Goal: Task Accomplishment & Management: Complete application form

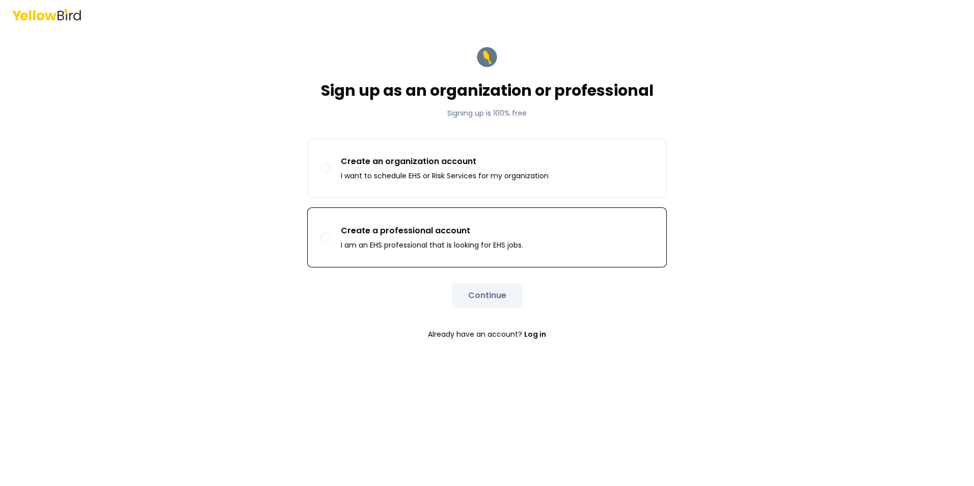
click at [328, 241] on button "Create a professional account I am an EHS professional that is looking for EHS …" at bounding box center [325, 237] width 10 height 10
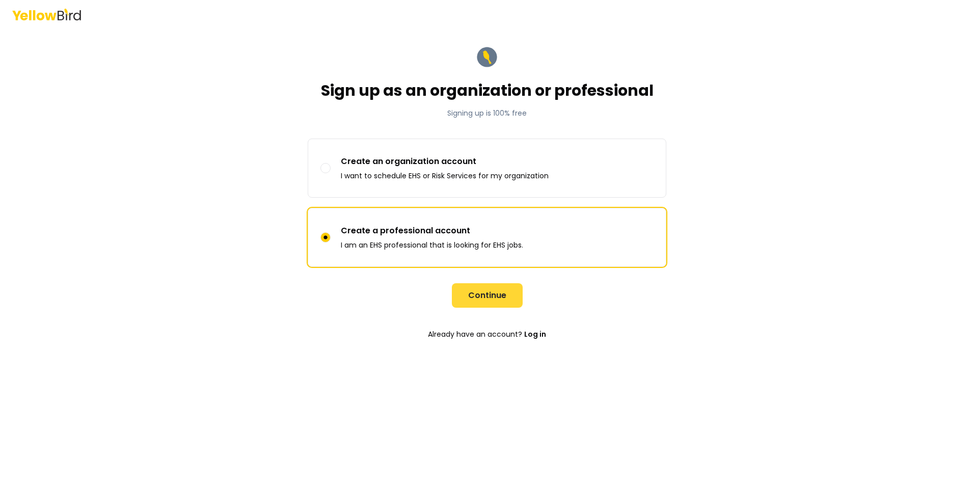
click at [490, 297] on button "Continue" at bounding box center [487, 295] width 71 height 24
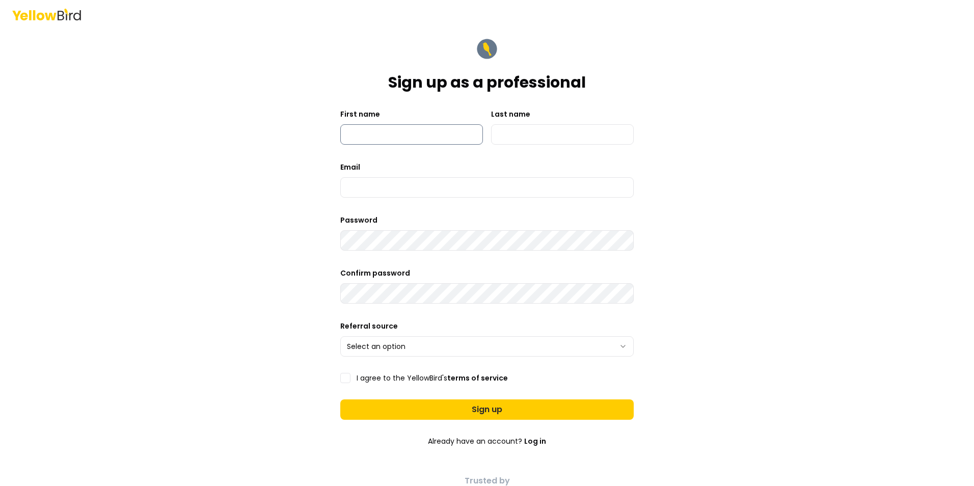
click at [389, 132] on input "First name" at bounding box center [411, 134] width 143 height 20
type input "********"
type input "*******"
type input "**********"
click at [742, 299] on div "**********" at bounding box center [487, 243] width 974 height 486
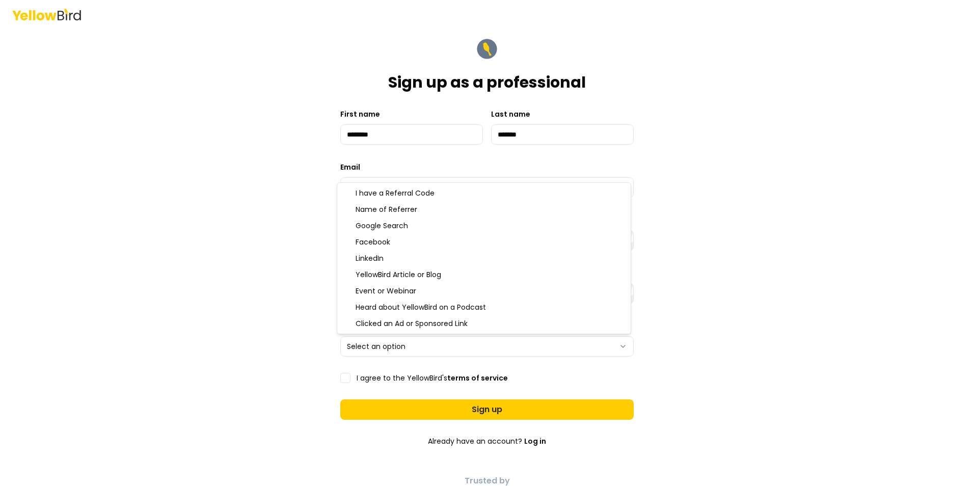
click at [619, 346] on html "**********" at bounding box center [487, 243] width 974 height 486
select select "**********"
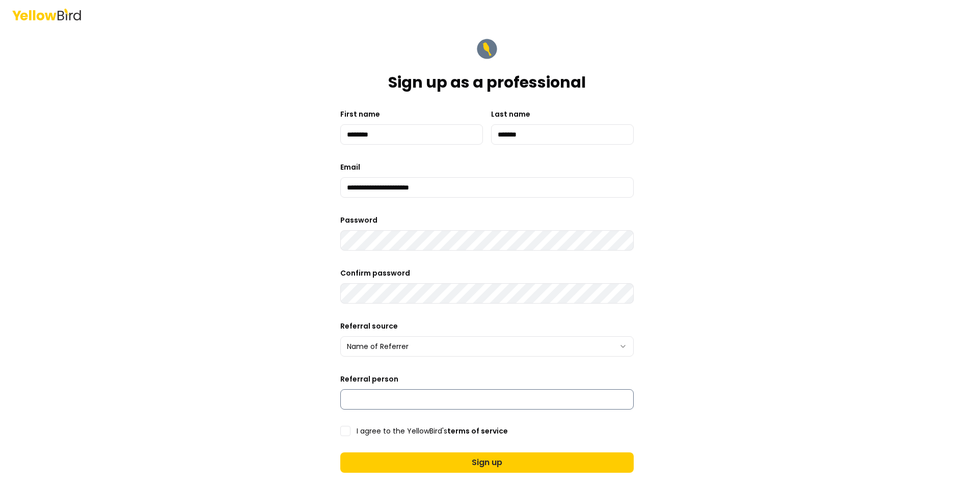
click at [364, 398] on input "Referral person" at bounding box center [486, 399] width 293 height 20
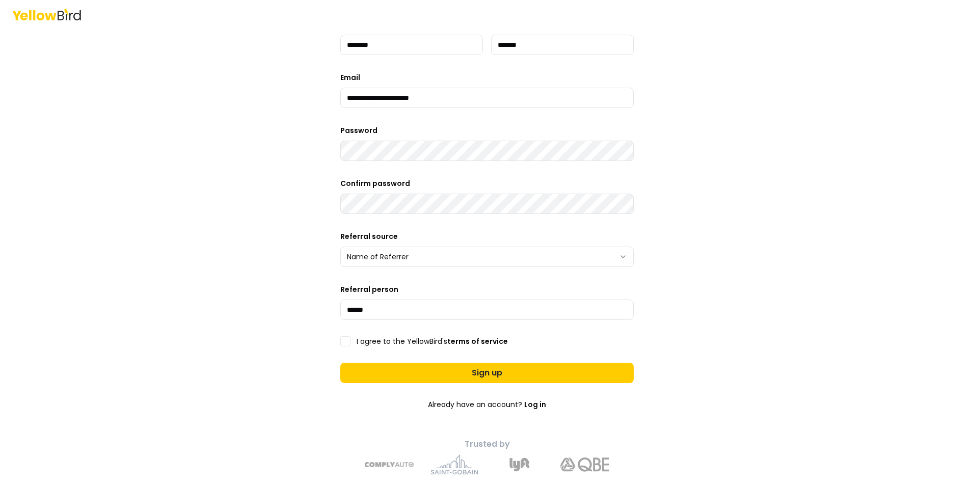
scroll to position [102, 0]
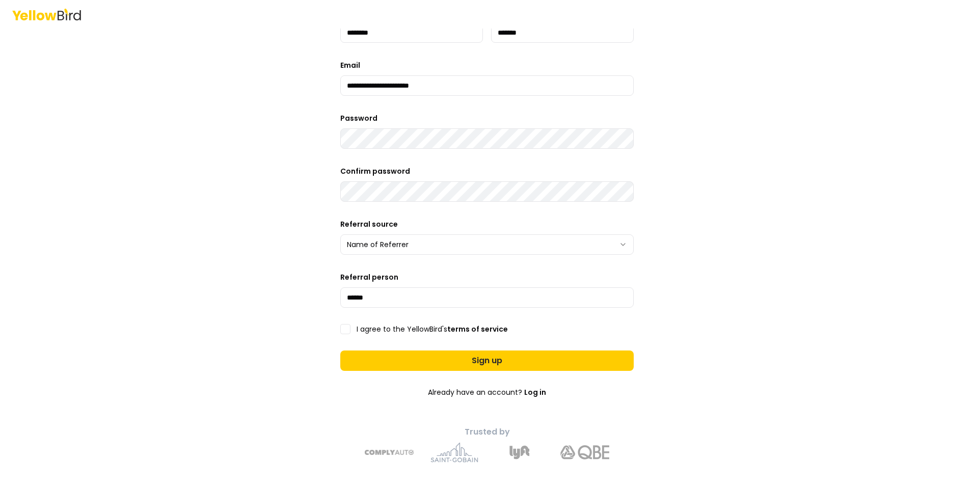
type input "******"
click at [342, 328] on button "I agree to the YellowBird's terms of service" at bounding box center [345, 329] width 10 height 10
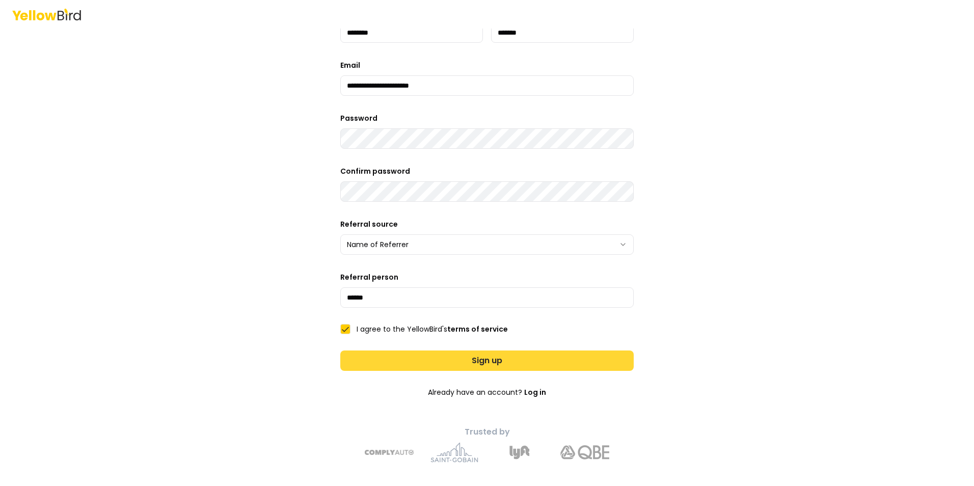
click at [470, 360] on button "Sign up" at bounding box center [486, 360] width 293 height 20
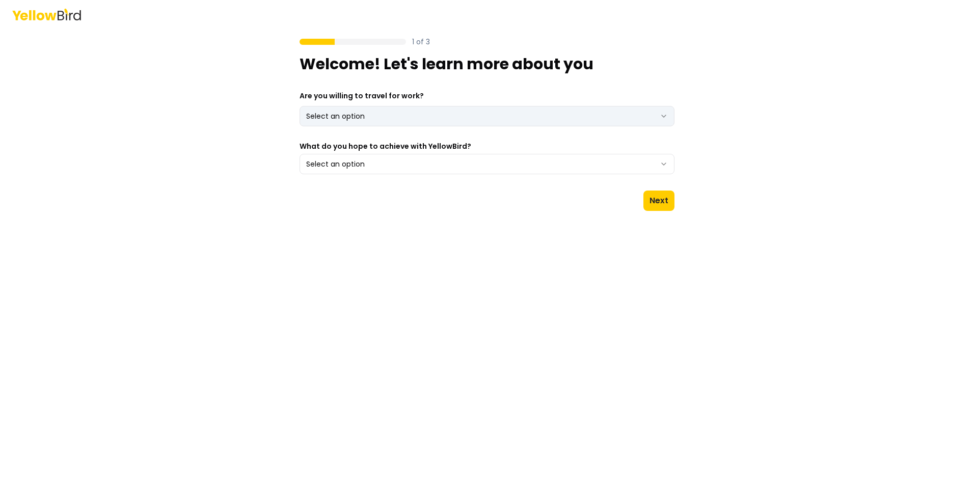
click at [663, 114] on html "1 of 3 Welcome! Let's learn more about you Are you willing to travel for work? …" at bounding box center [487, 243] width 974 height 486
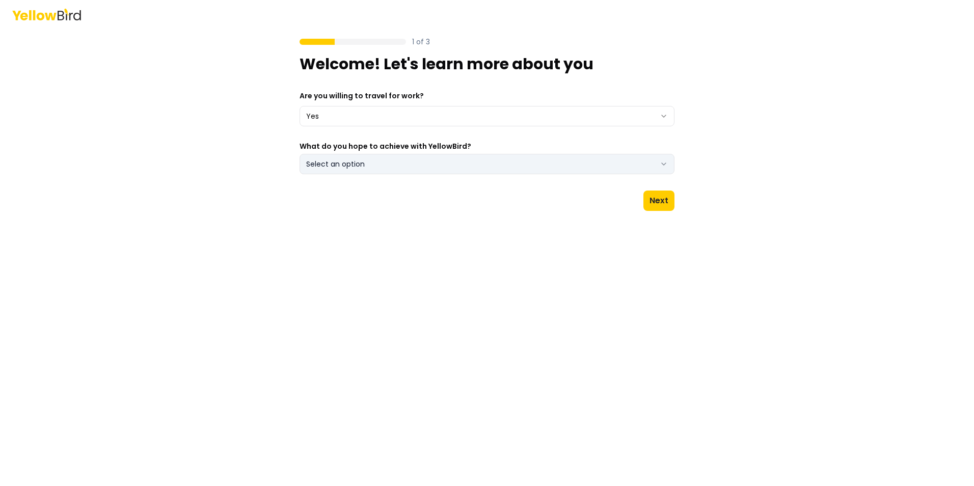
click at [664, 165] on icon "button" at bounding box center [664, 164] width 8 height 8
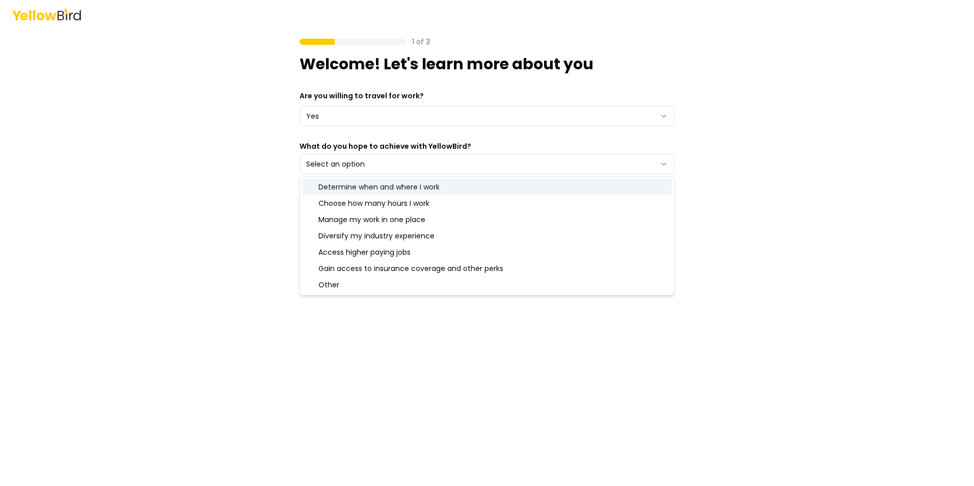
click at [402, 187] on div "Determine when and where I work" at bounding box center [487, 187] width 370 height 16
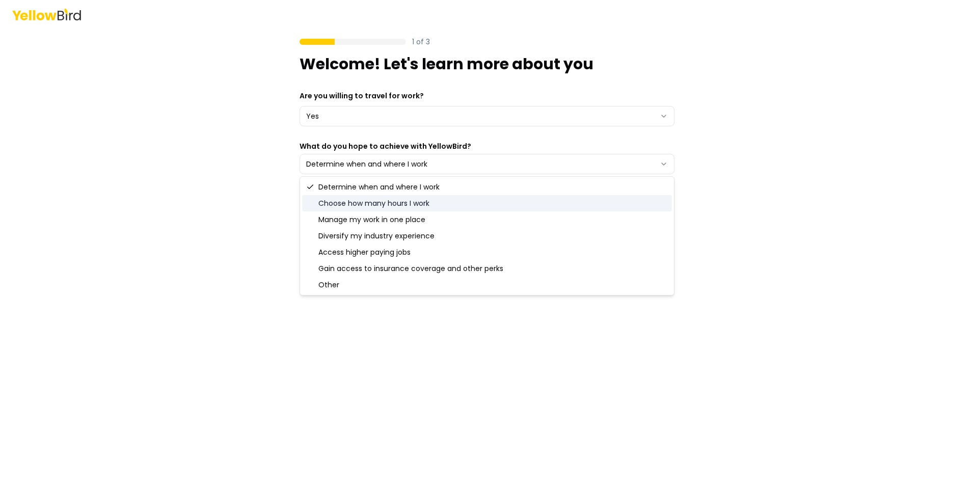
click at [385, 205] on div "Choose how many hours I work" at bounding box center [487, 203] width 370 height 16
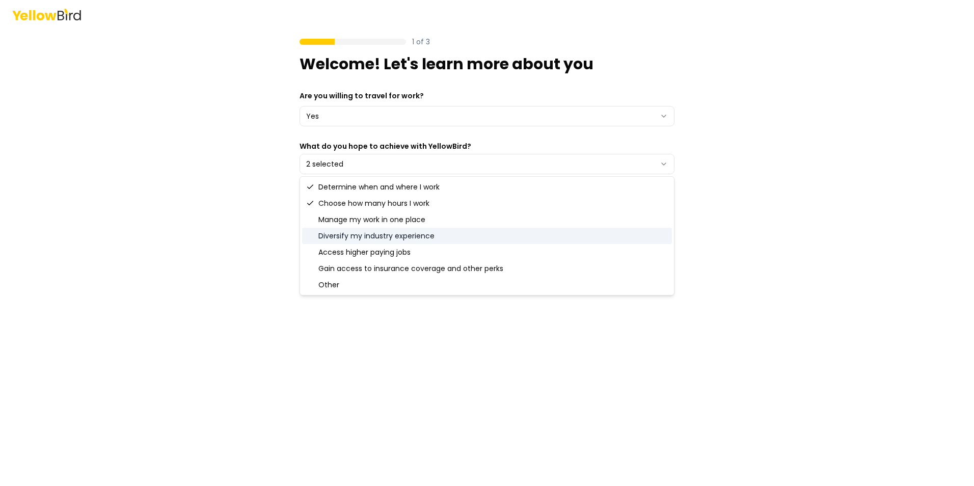
click at [384, 236] on div "Diversify my industry experience" at bounding box center [487, 236] width 370 height 16
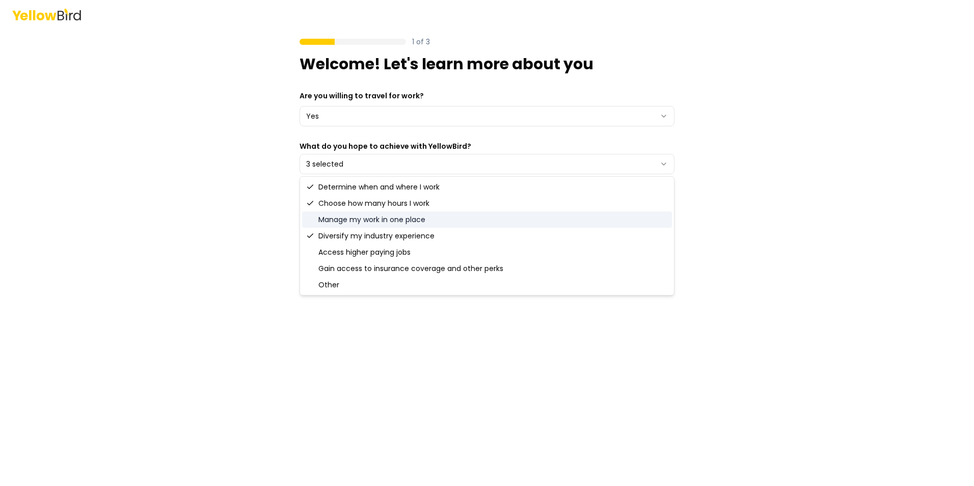
click at [364, 221] on div "Manage my work in one place" at bounding box center [487, 219] width 370 height 16
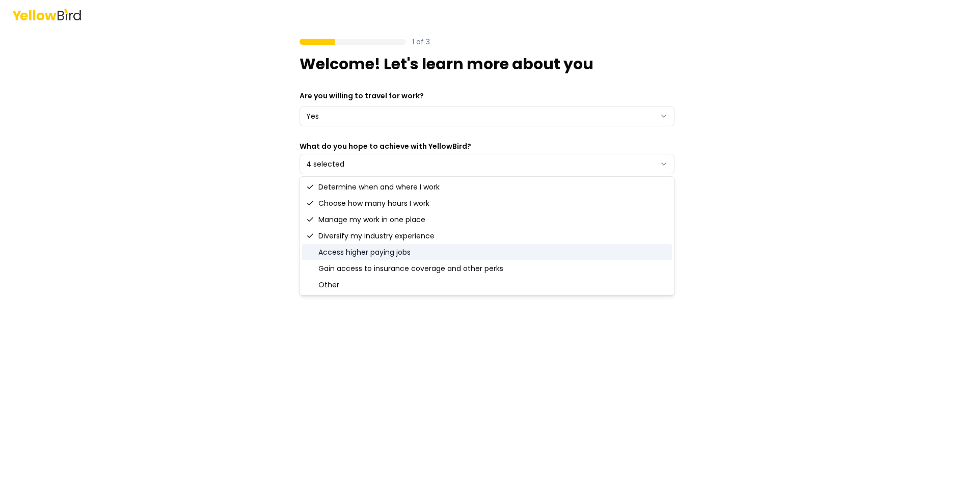
click at [376, 255] on div "Access higher paying jobs" at bounding box center [487, 252] width 370 height 16
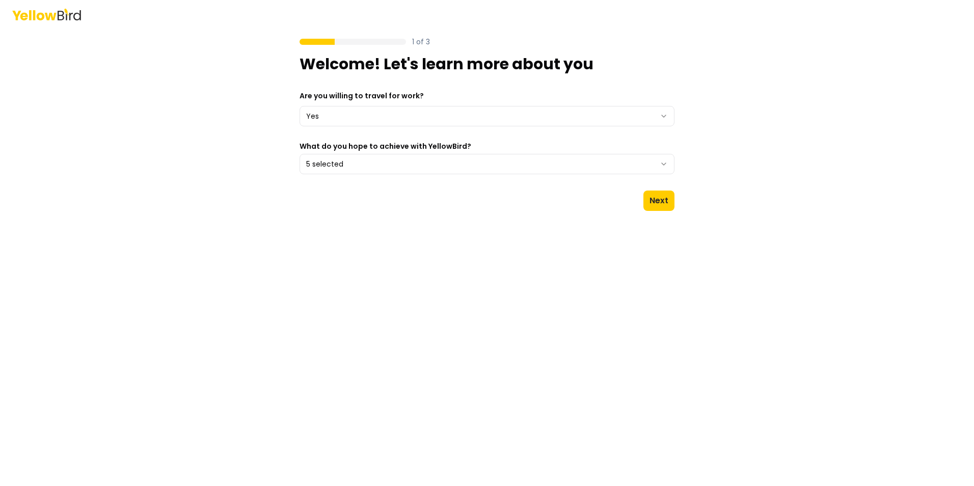
click at [787, 241] on div "1 of 3 Welcome! Let's learn more about you Are you willing to travel for work? …" at bounding box center [487, 243] width 974 height 486
click at [661, 201] on button "Next" at bounding box center [658, 200] width 31 height 20
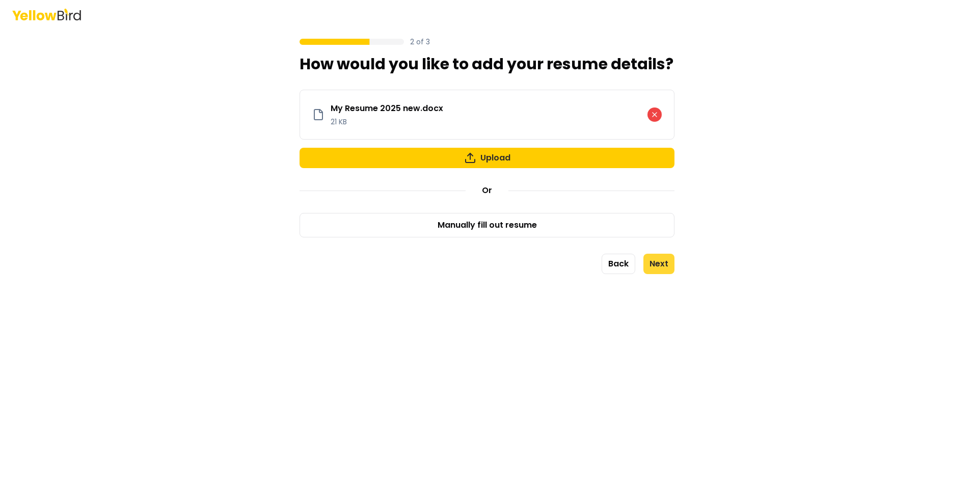
click at [662, 263] on button "Next" at bounding box center [658, 264] width 31 height 20
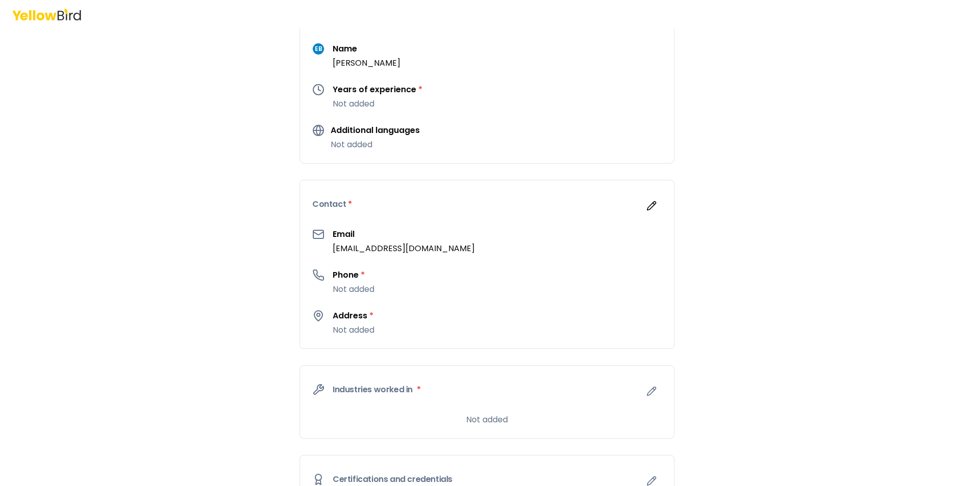
scroll to position [51, 0]
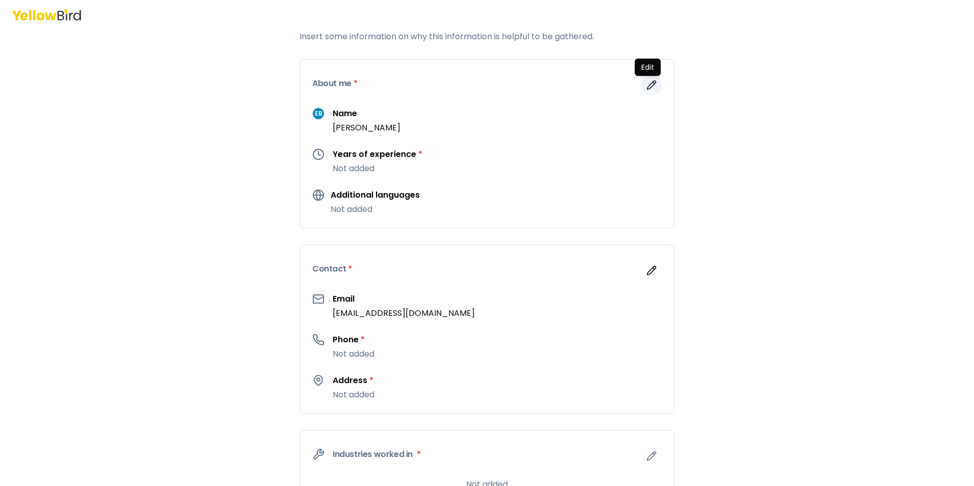
click at [647, 86] on icon "button" at bounding box center [651, 85] width 10 height 10
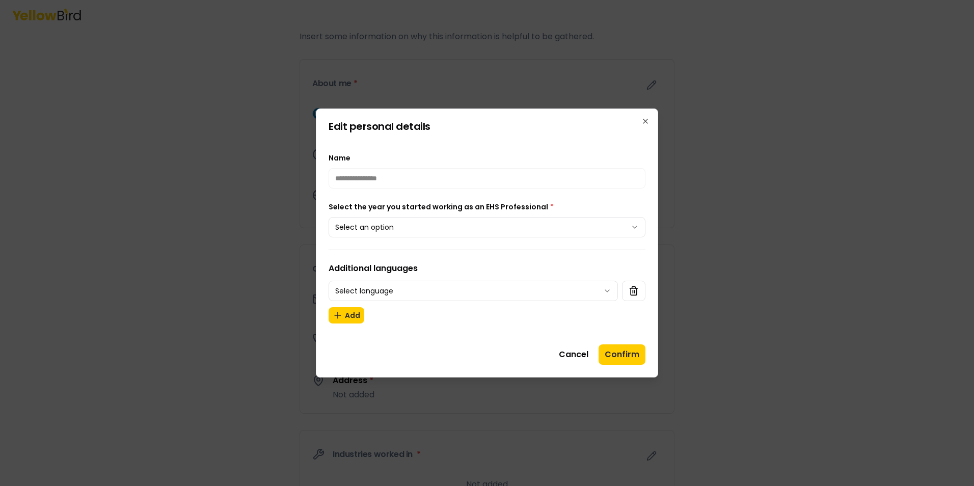
click at [635, 227] on body "**********" at bounding box center [487, 243] width 974 height 486
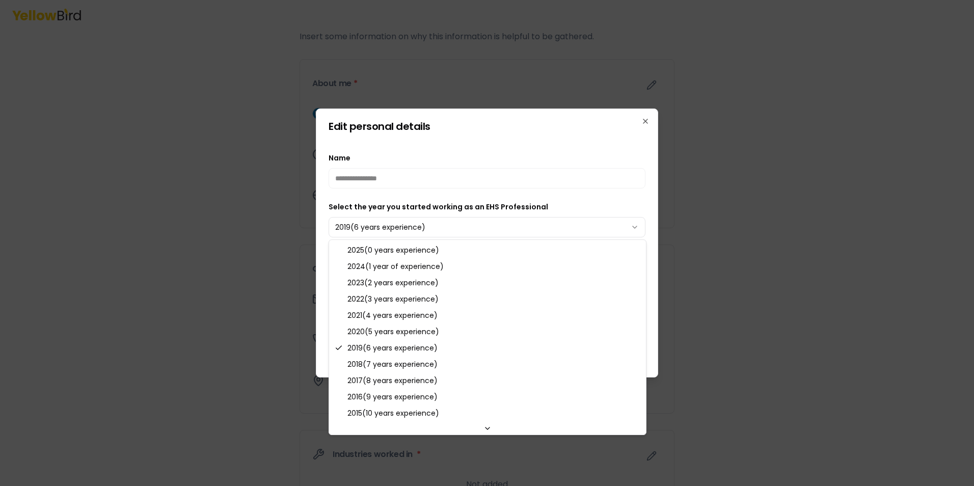
click at [633, 226] on body "**********" at bounding box center [487, 243] width 974 height 486
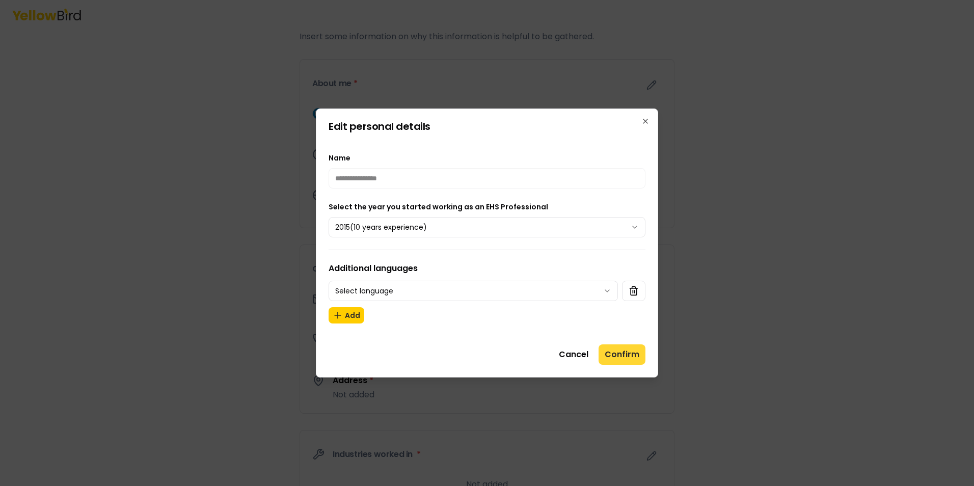
click at [623, 355] on button "Confirm" at bounding box center [621, 354] width 47 height 20
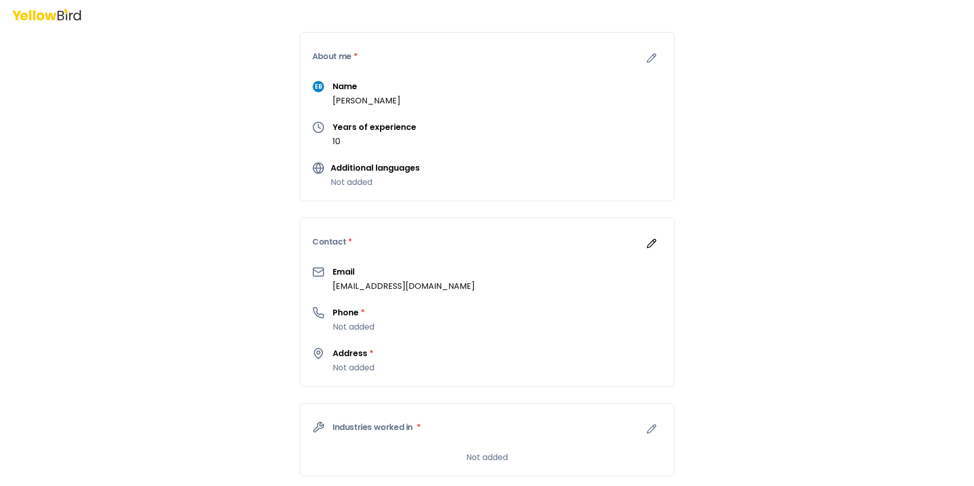
scroll to position [102, 0]
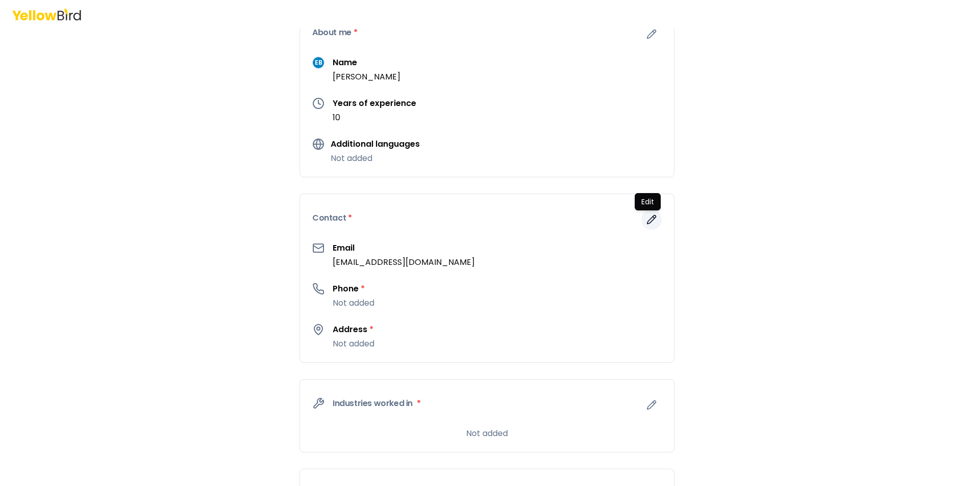
click at [647, 222] on icon "button" at bounding box center [651, 219] width 9 height 9
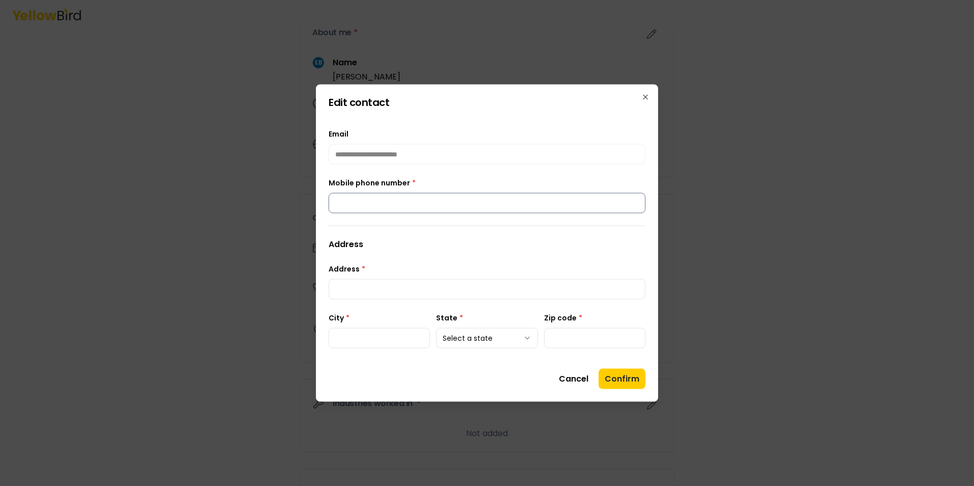
click at [373, 207] on input "Mobile phone number *" at bounding box center [487, 203] width 317 height 20
type input "**********"
type input "*********"
type input "*****"
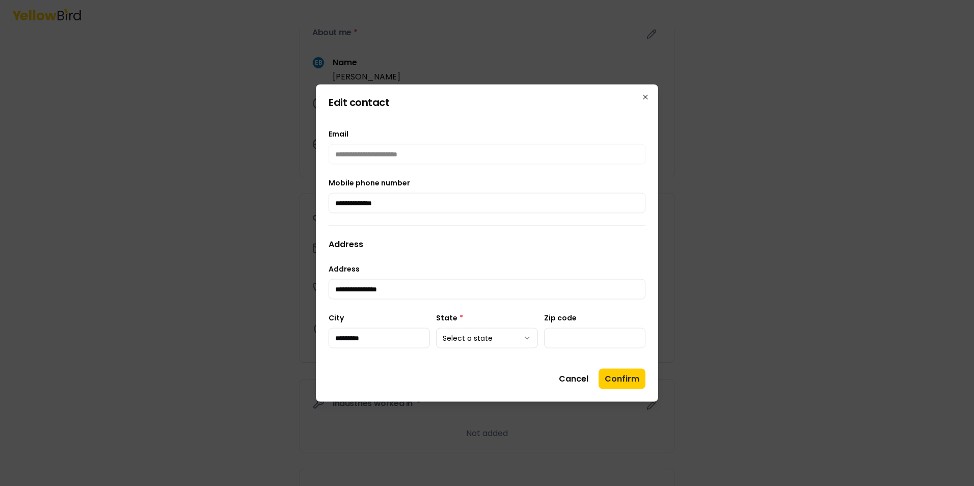
type input "**********"
click at [527, 340] on body "**********" at bounding box center [487, 243] width 974 height 486
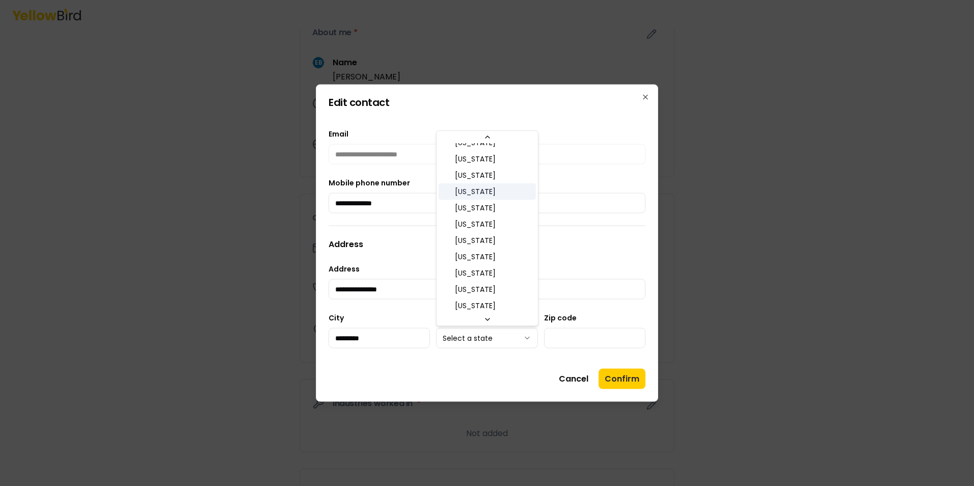
scroll to position [322, 0]
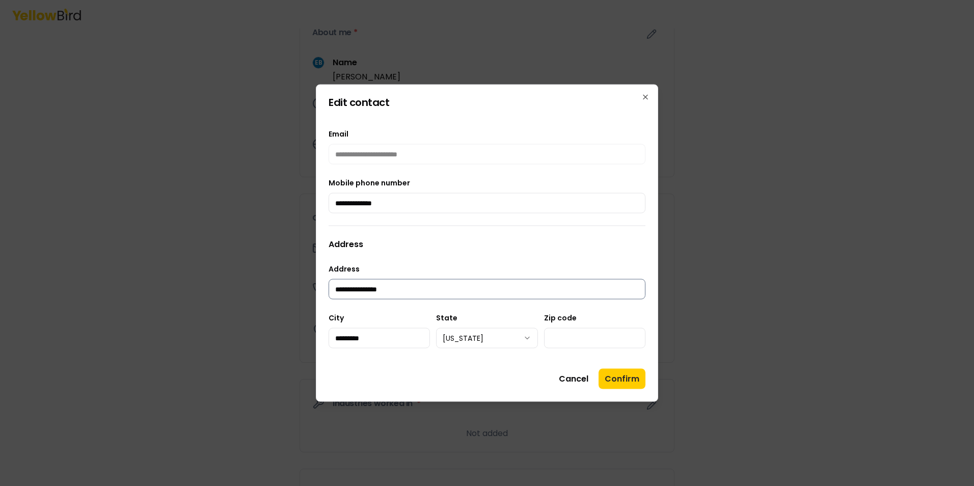
click at [408, 290] on input "**********" at bounding box center [487, 289] width 317 height 20
type input "**********"
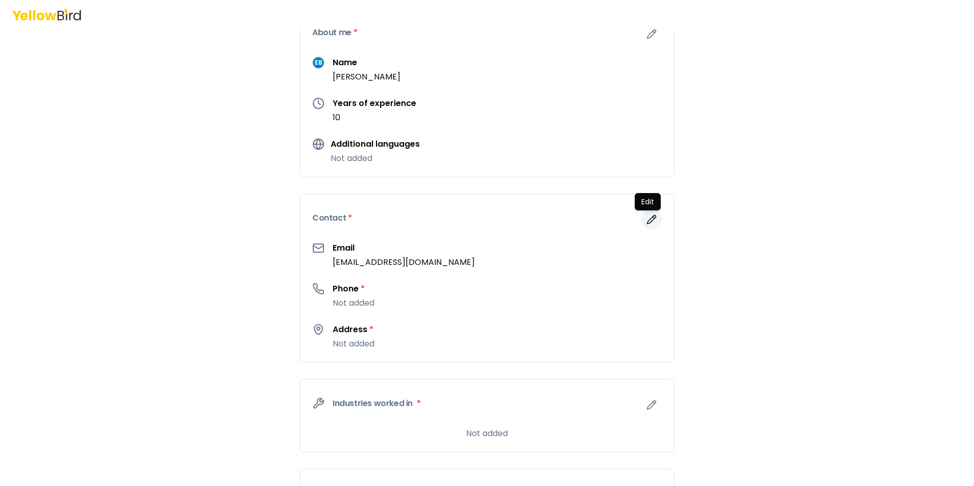
click at [653, 216] on icon "button" at bounding box center [654, 217] width 2 height 2
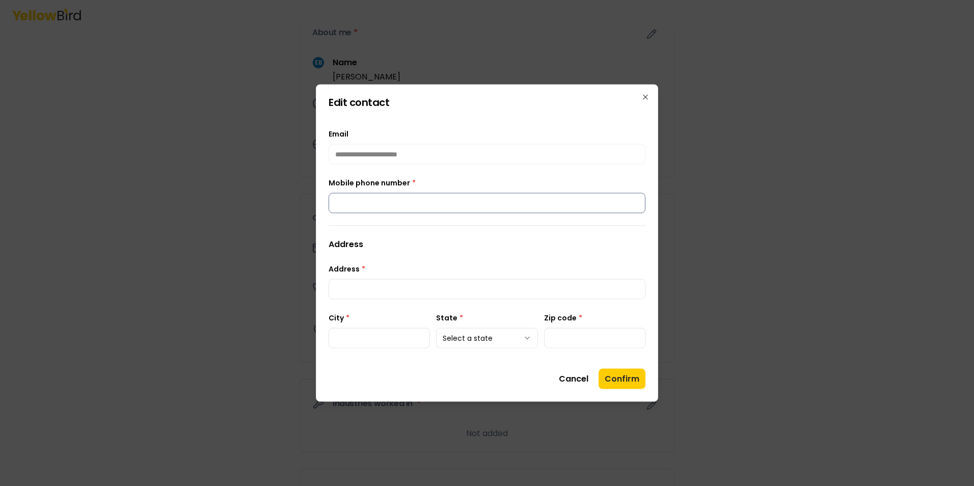
click at [423, 204] on input "Mobile phone number *" at bounding box center [487, 203] width 317 height 20
type input "**********"
type input "*********"
type input "*****"
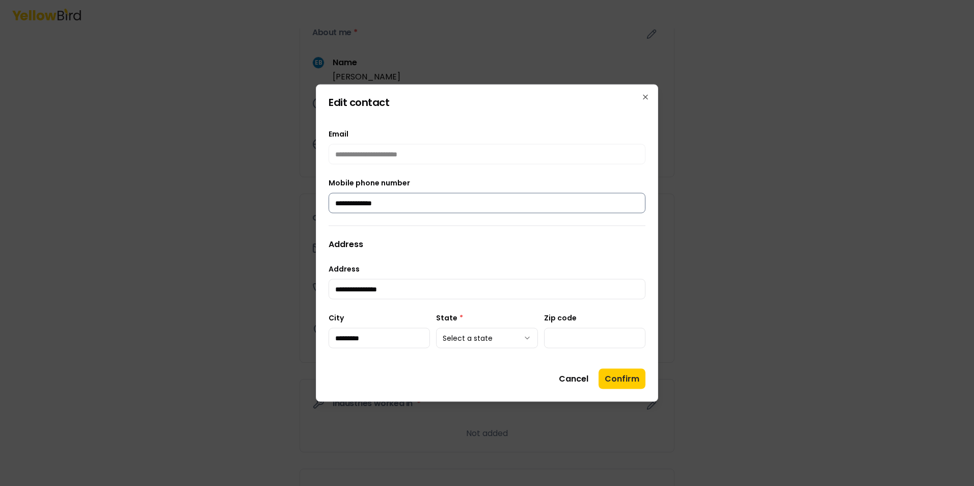
click at [397, 202] on input "**********" at bounding box center [487, 203] width 317 height 20
type input "**********"
click at [404, 289] on input "**********" at bounding box center [487, 289] width 317 height 20
type input "**********"
click at [441, 263] on div "**********" at bounding box center [487, 281] width 317 height 37
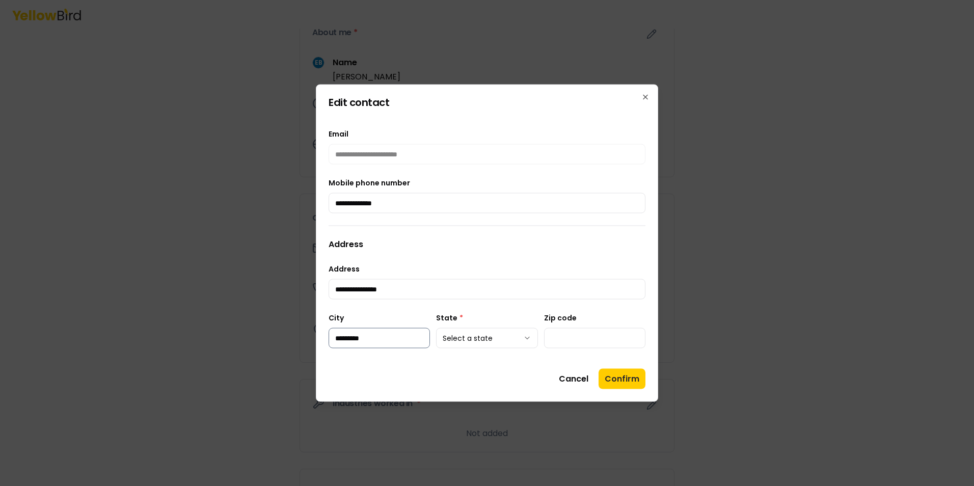
click at [383, 338] on input "*********" at bounding box center [379, 338] width 101 height 20
type input "*********"
click at [443, 253] on div "**********" at bounding box center [487, 238] width 317 height 245
click at [579, 334] on input "*****" at bounding box center [594, 338] width 101 height 20
type input "*****"
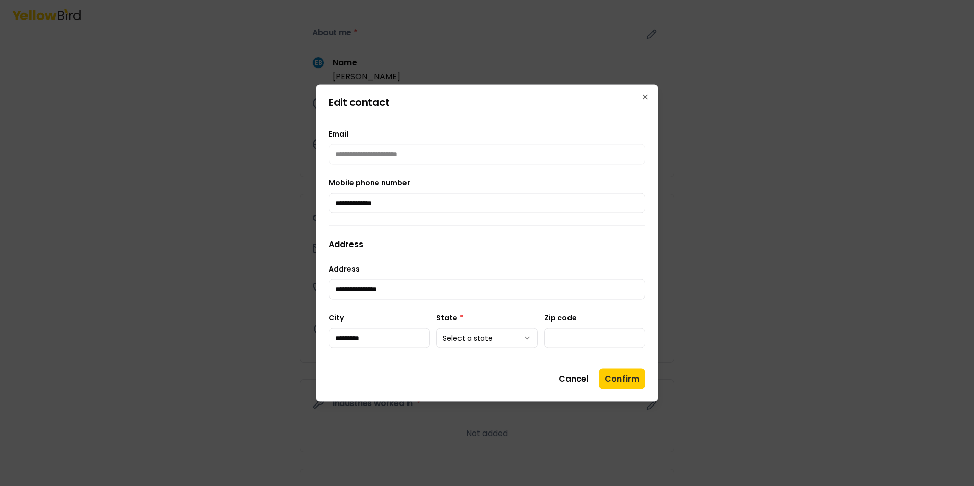
click at [528, 335] on body "**********" at bounding box center [487, 243] width 974 height 486
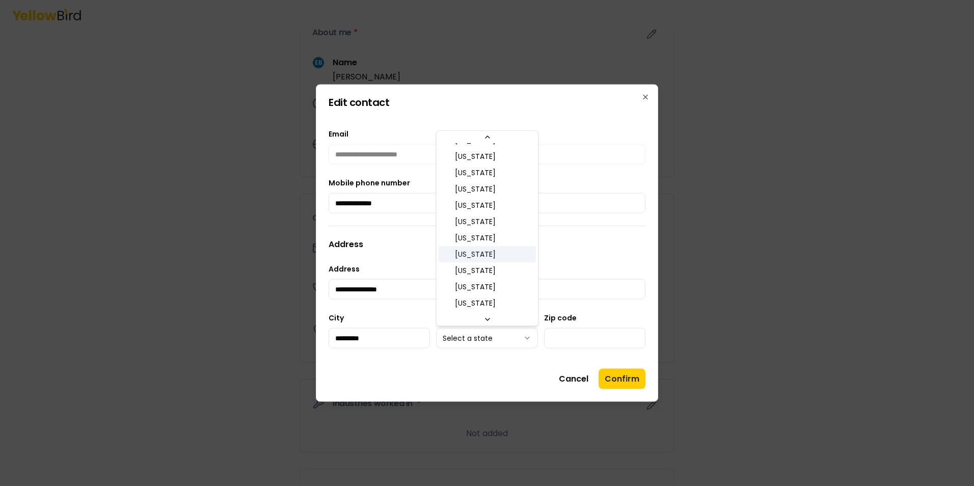
scroll to position [407, 0]
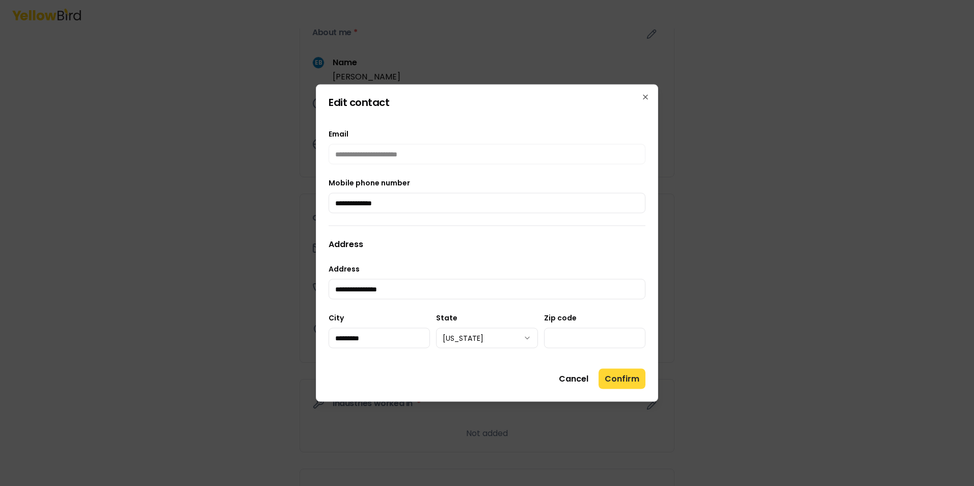
click at [629, 379] on button "Confirm" at bounding box center [621, 379] width 47 height 20
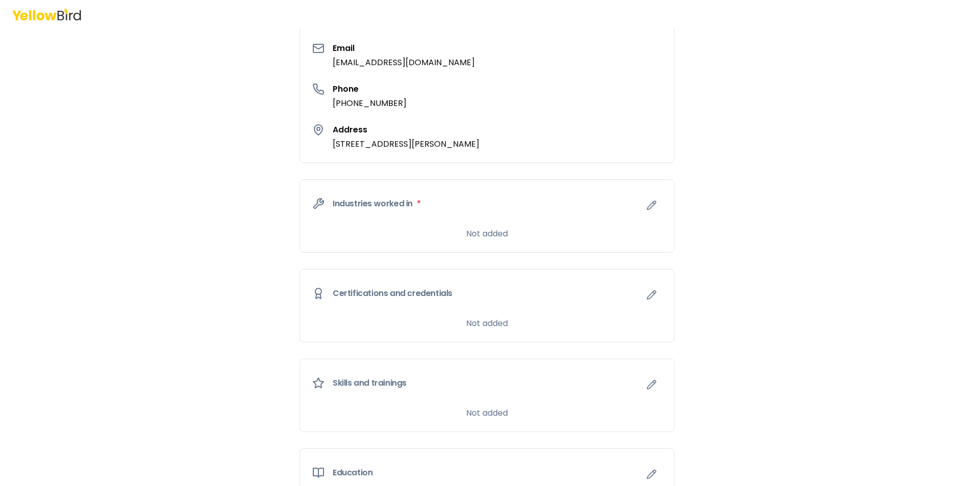
scroll to position [357, 0]
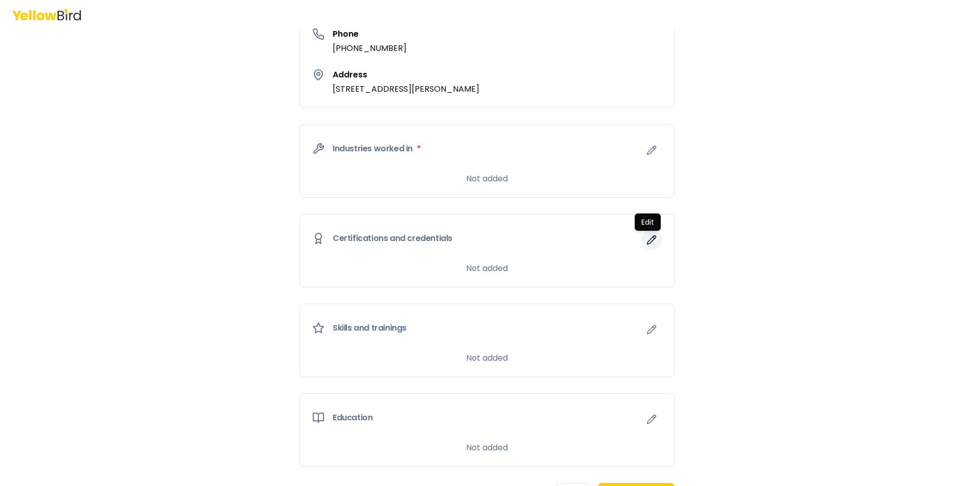
click at [646, 237] on icon "button" at bounding box center [651, 240] width 10 height 10
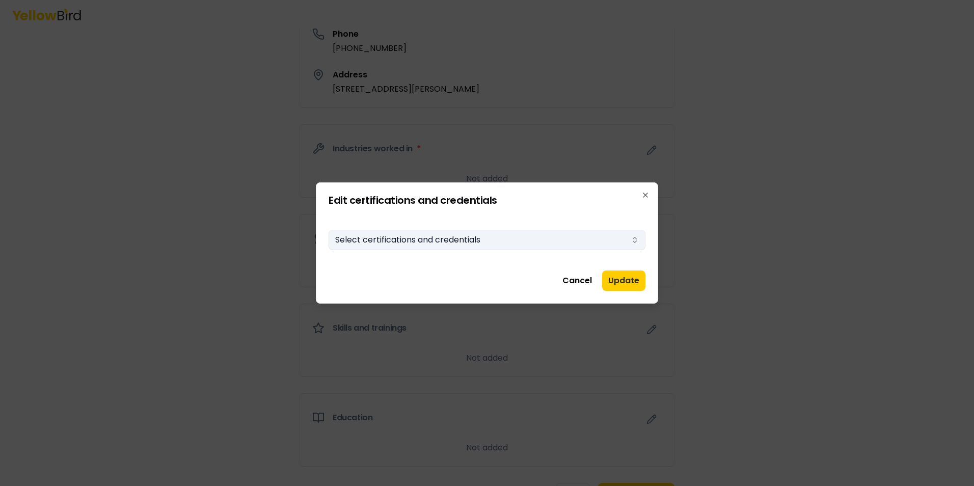
click at [408, 240] on button "Select certifications and credentials" at bounding box center [487, 240] width 317 height 20
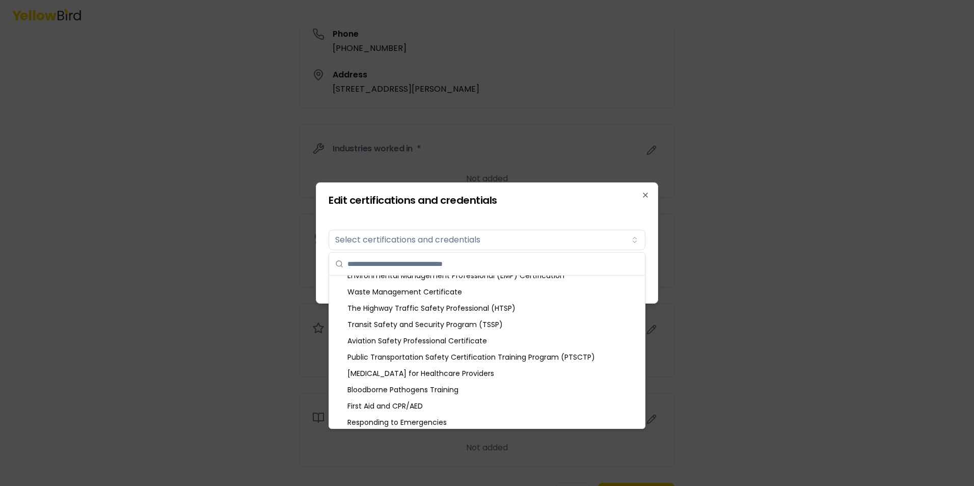
scroll to position [1267, 0]
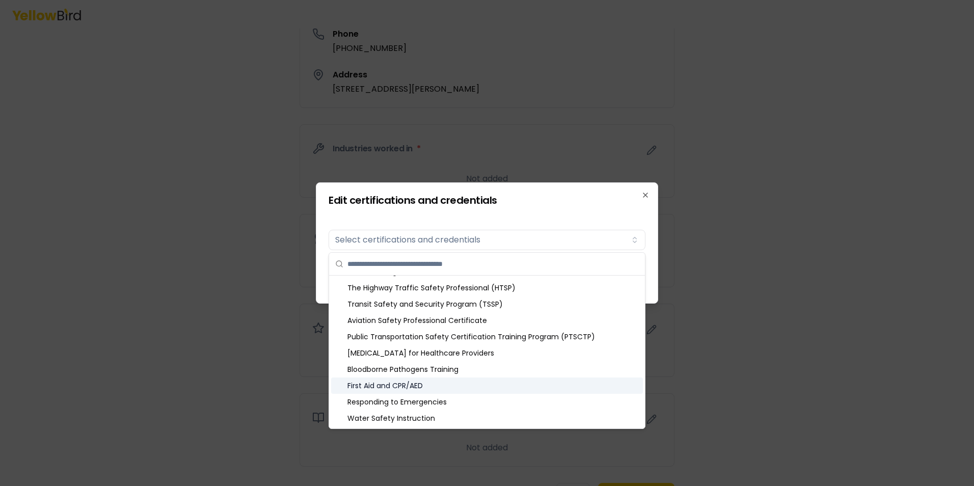
click at [395, 385] on div "First Aid and CPR/AED" at bounding box center [487, 385] width 312 height 16
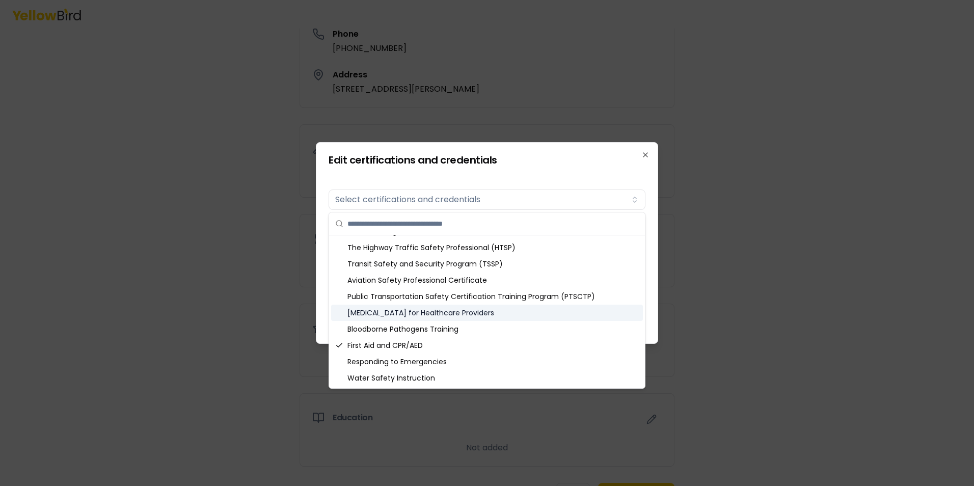
click at [681, 289] on div at bounding box center [487, 243] width 974 height 486
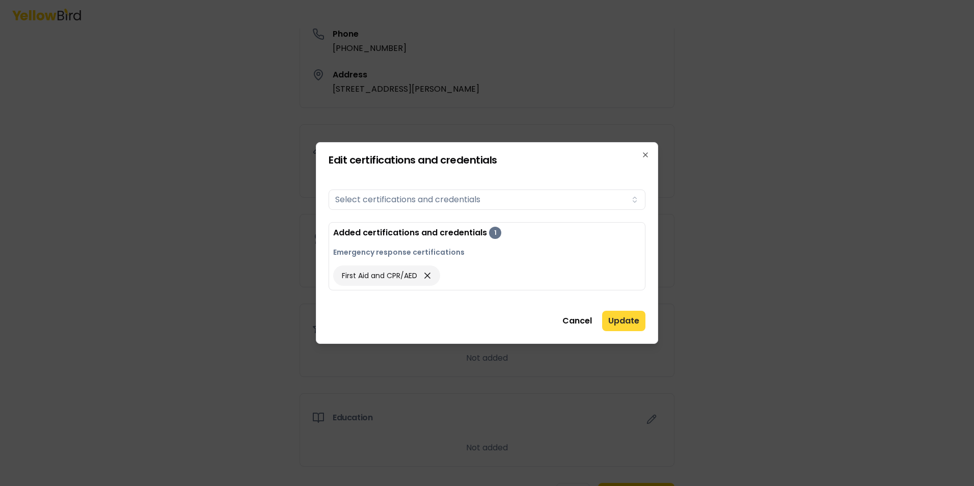
click at [623, 321] on button "Update" at bounding box center [623, 321] width 43 height 20
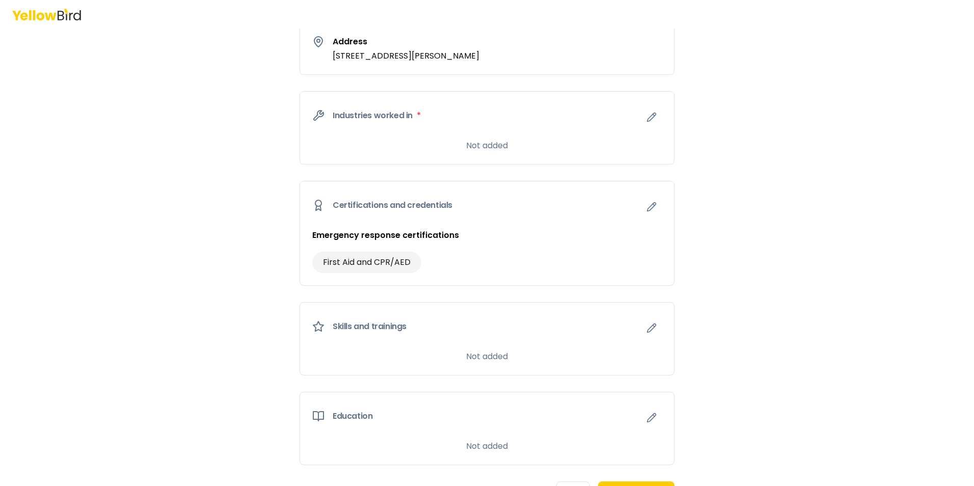
scroll to position [432, 0]
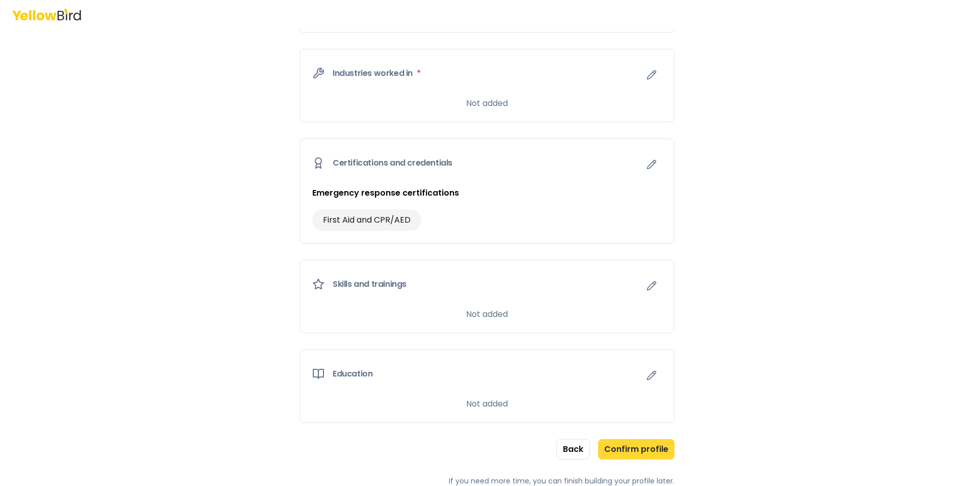
click at [626, 452] on button "Confirm profile" at bounding box center [636, 449] width 76 height 20
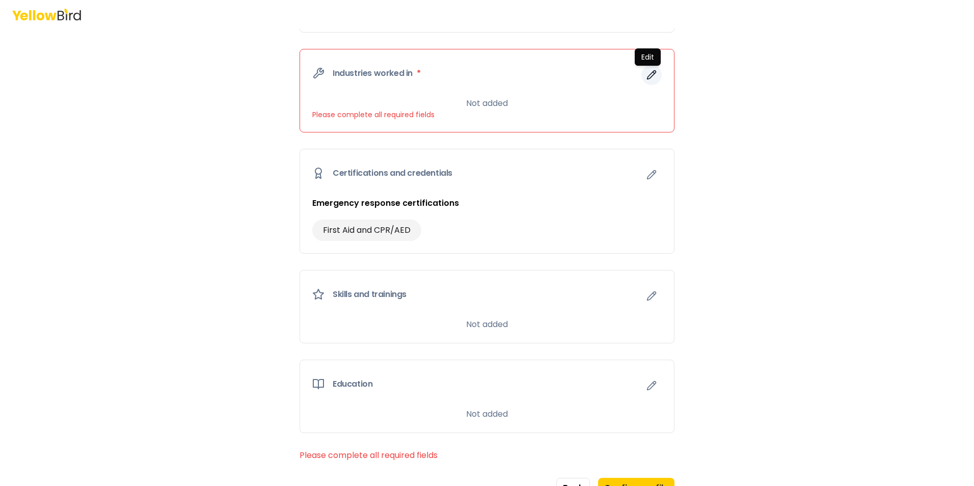
click at [650, 74] on icon "button" at bounding box center [651, 75] width 9 height 9
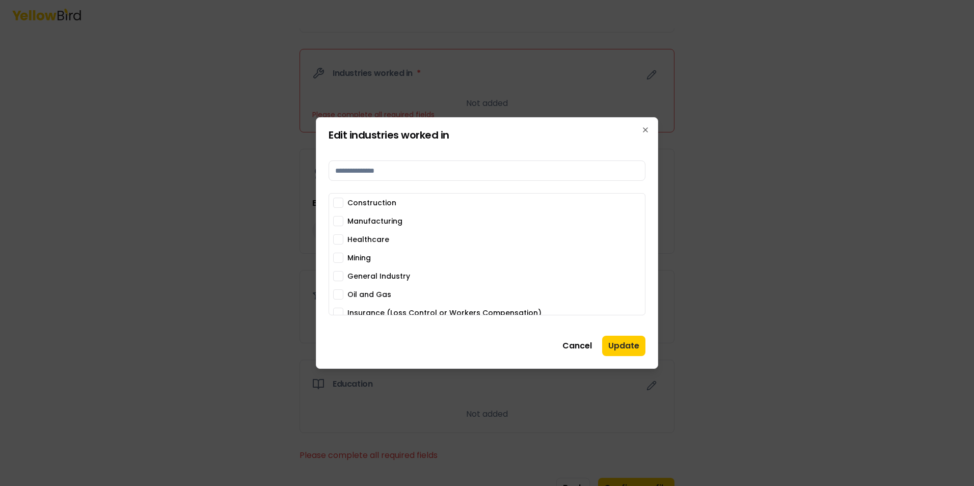
click at [386, 201] on label "Construction" at bounding box center [371, 202] width 49 height 7
click at [343, 201] on button "Construction" at bounding box center [338, 203] width 10 height 10
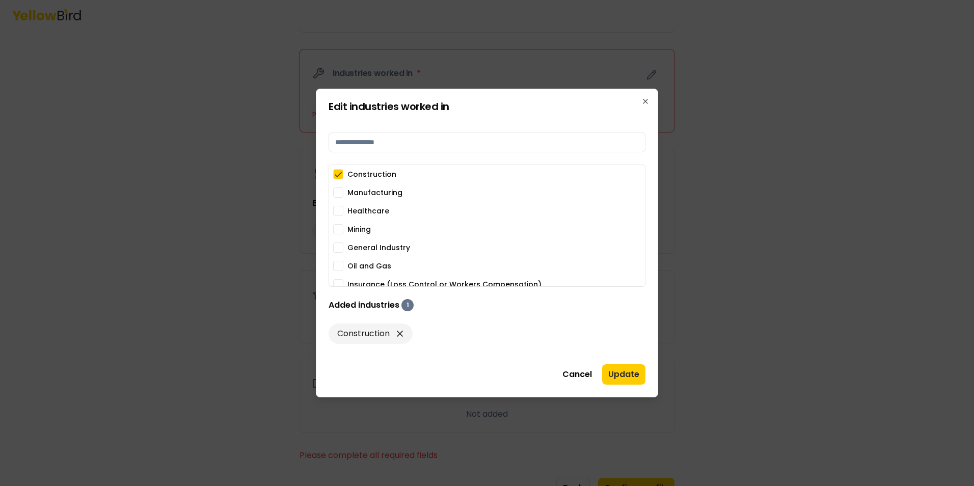
click at [332, 193] on div "Construction Manufacturing Healthcare Mining General Industry Oil and Gas Insur…" at bounding box center [487, 226] width 317 height 122
click at [337, 193] on button "Manufacturing" at bounding box center [338, 192] width 10 height 10
click at [338, 230] on button "Mining" at bounding box center [338, 229] width 10 height 10
click at [339, 248] on button "General Industry" at bounding box center [338, 247] width 10 height 10
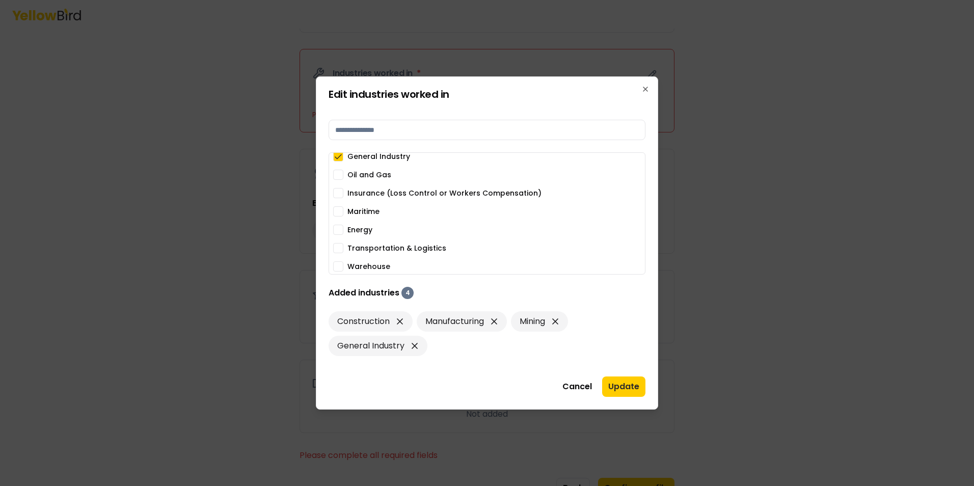
scroll to position [80, 0]
click at [341, 224] on button "Energy" at bounding box center [338, 228] width 10 height 10
click at [340, 263] on button "Warehouse" at bounding box center [338, 265] width 10 height 10
click at [622, 389] on button "Update" at bounding box center [623, 386] width 43 height 20
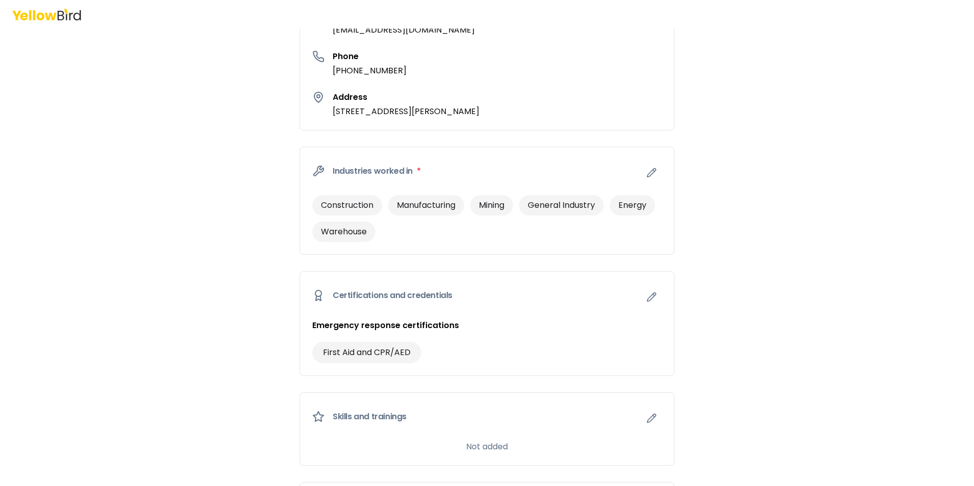
scroll to position [467, 0]
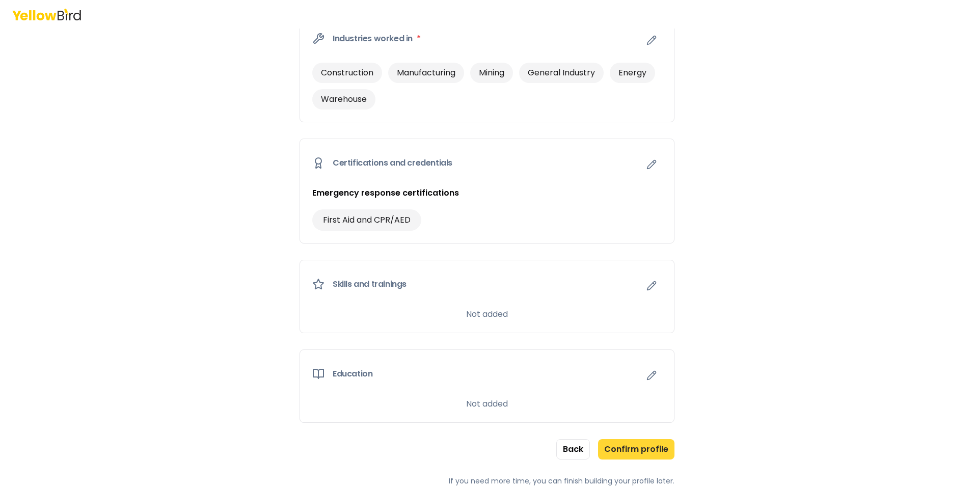
click at [634, 453] on button "Confirm profile" at bounding box center [636, 449] width 76 height 20
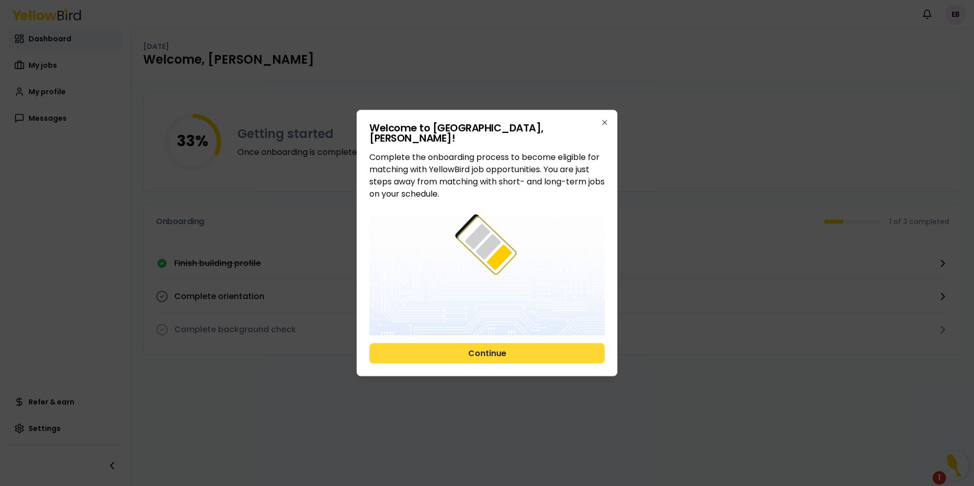
click at [495, 350] on button "Continue" at bounding box center [486, 353] width 235 height 20
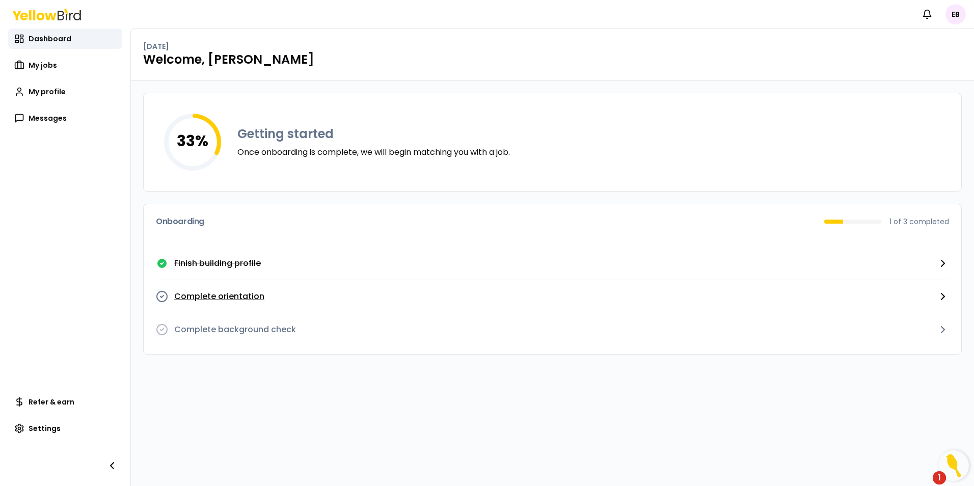
click at [939, 295] on icon "button" at bounding box center [943, 296] width 12 height 12
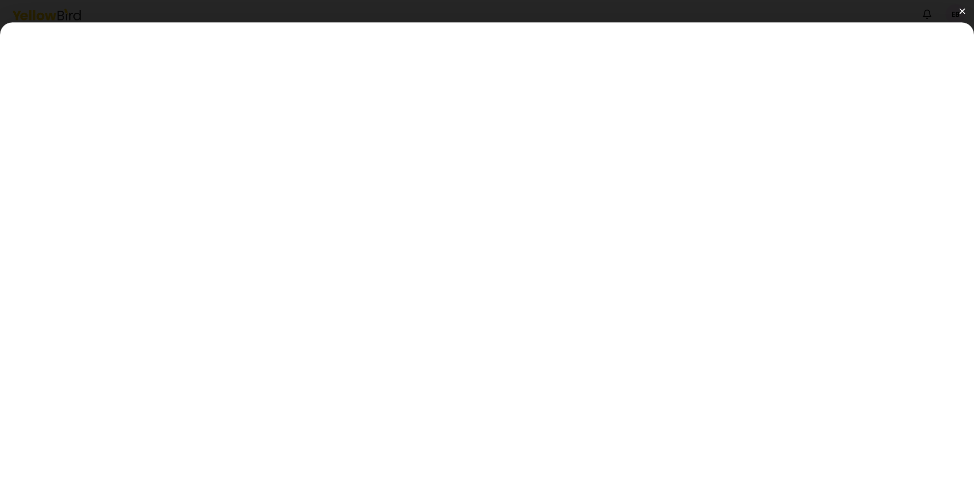
click at [963, 10] on img at bounding box center [962, 11] width 6 height 6
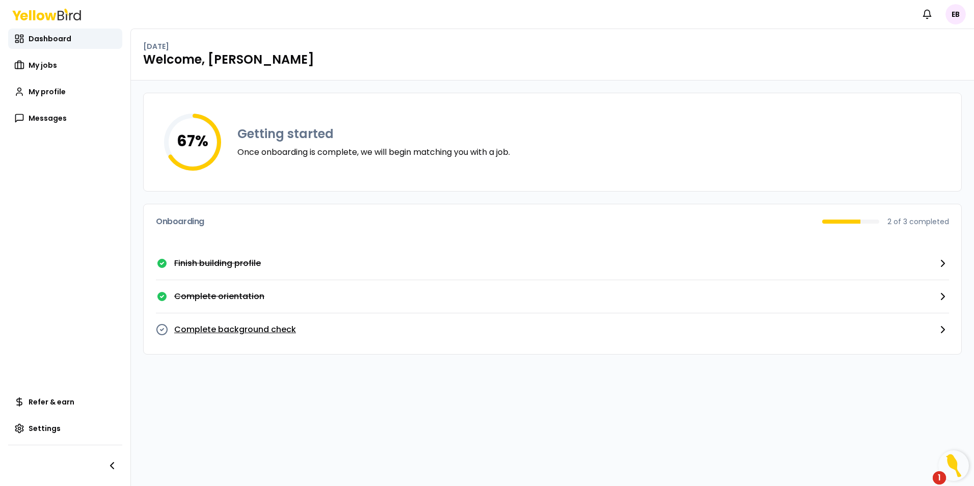
click at [258, 331] on p "Complete background check" at bounding box center [235, 329] width 122 height 12
click at [940, 329] on icon "button" at bounding box center [943, 329] width 12 height 12
click at [949, 13] on html "Notifications EB Dashboard My jobs My profile Messages Refer & earn Settings We…" at bounding box center [487, 243] width 974 height 486
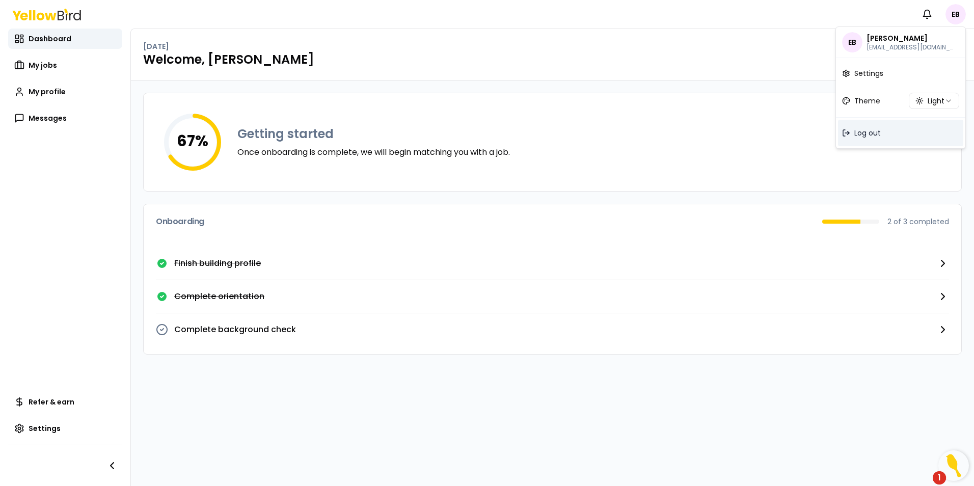
click at [860, 131] on span "Log out" at bounding box center [867, 133] width 26 height 10
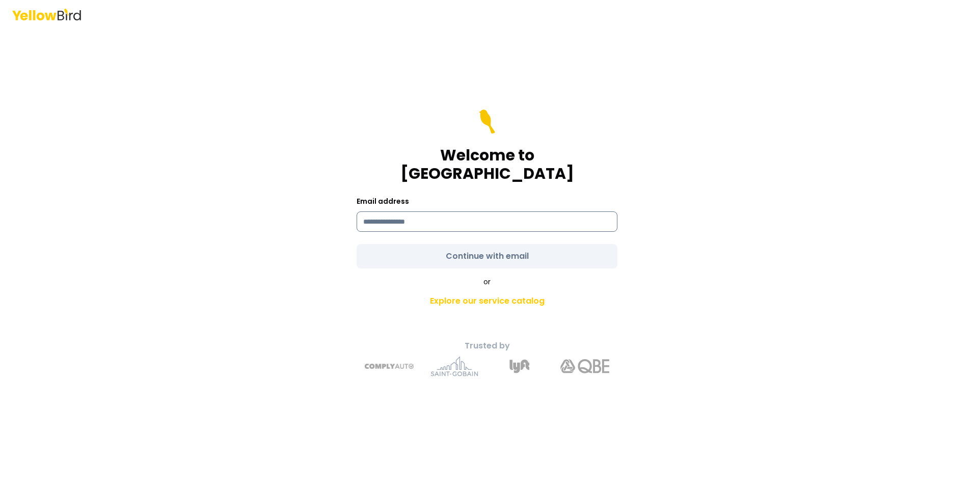
click at [423, 211] on input at bounding box center [487, 221] width 261 height 20
type input "**********"
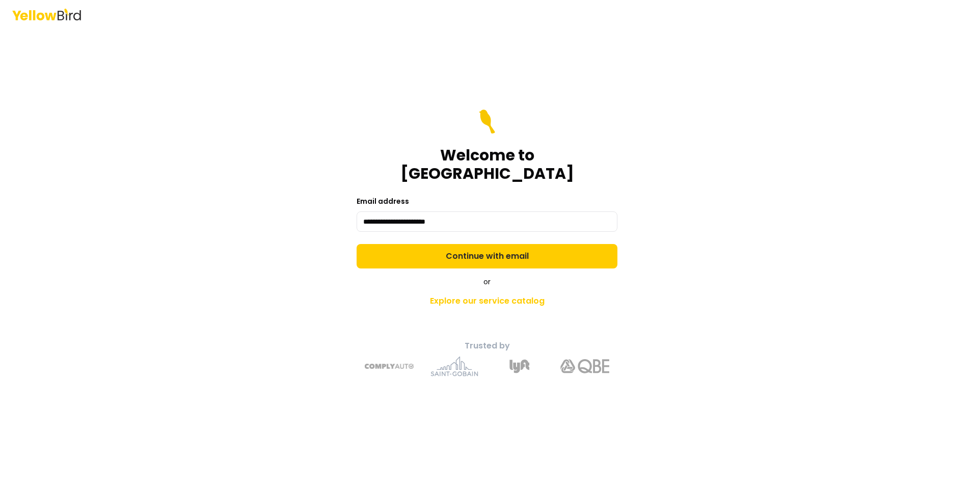
click at [479, 247] on form "**********" at bounding box center [487, 189] width 261 height 159
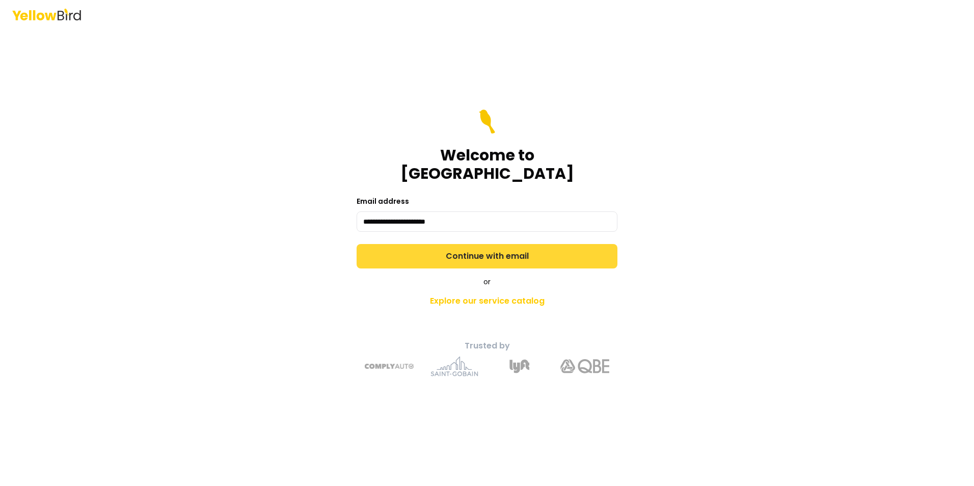
click at [475, 245] on button "Continue with email" at bounding box center [487, 256] width 261 height 24
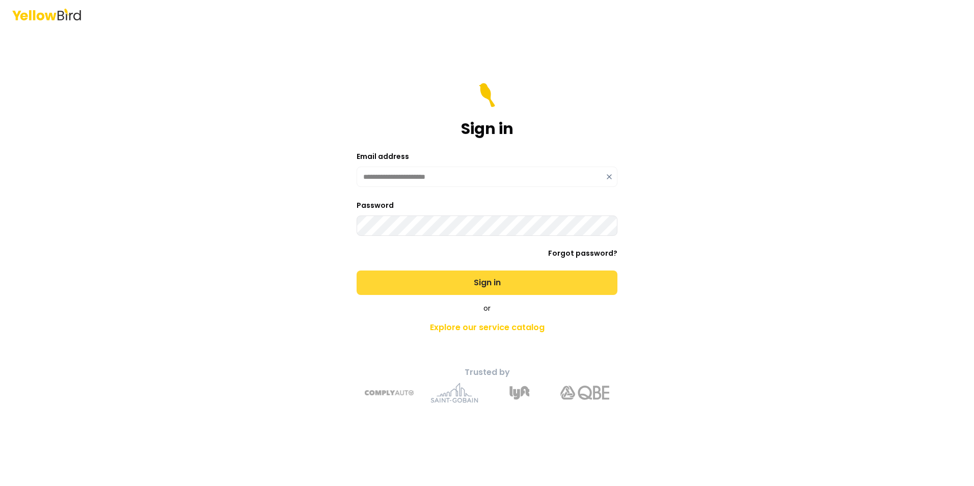
click at [487, 282] on button "Sign in" at bounding box center [487, 282] width 261 height 24
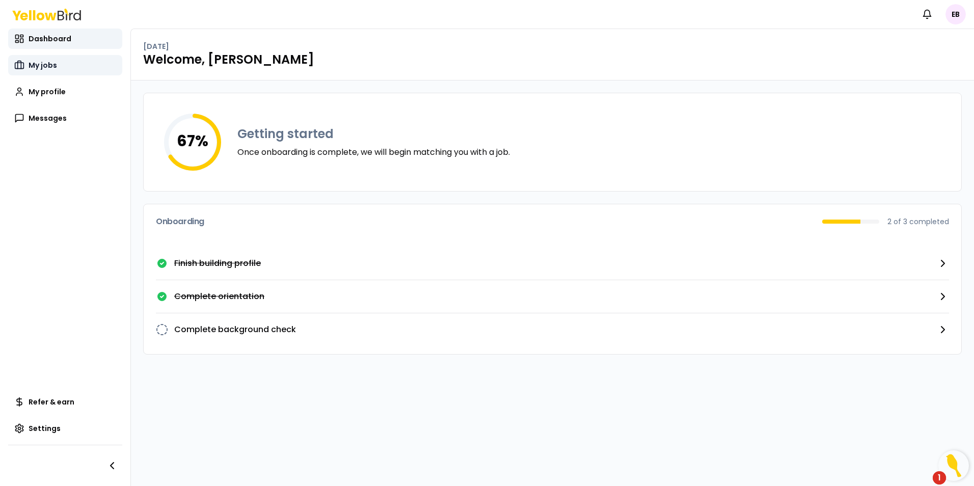
click at [49, 67] on span "My jobs" at bounding box center [43, 65] width 29 height 10
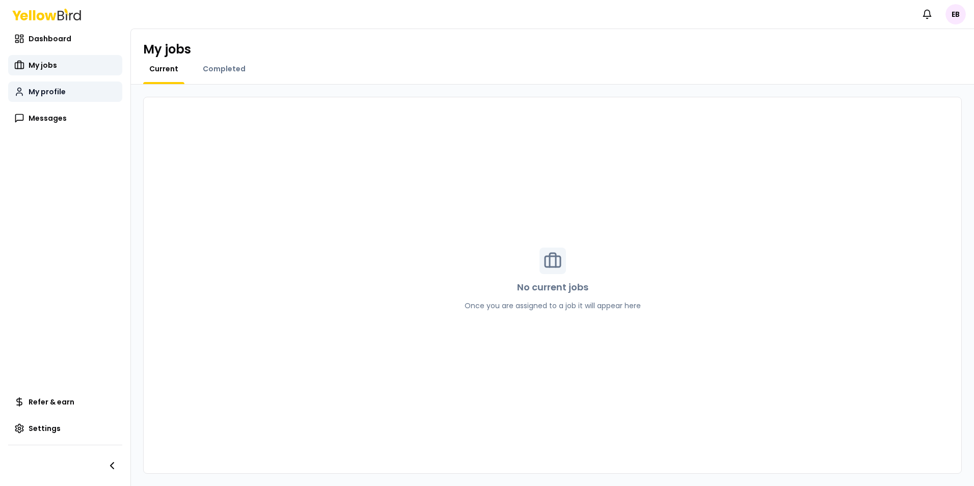
click at [43, 91] on span "My profile" at bounding box center [47, 92] width 37 height 10
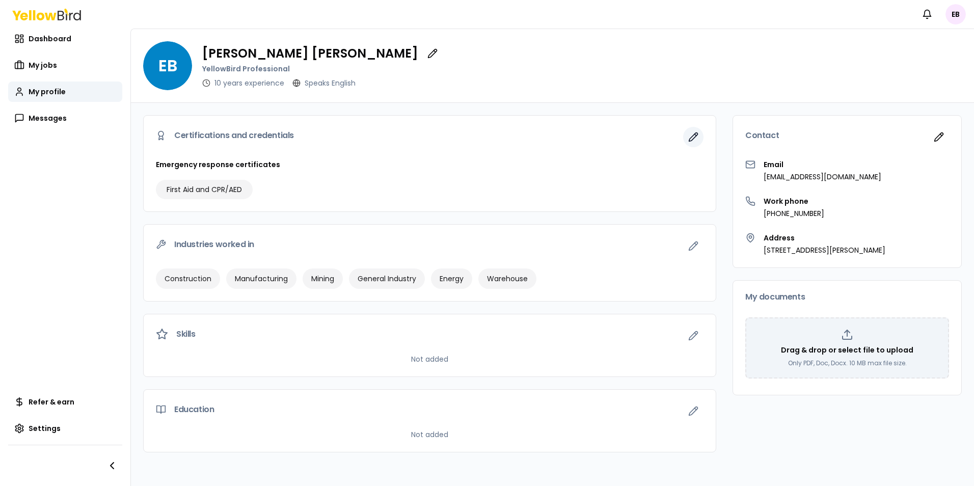
click at [690, 133] on icon "button" at bounding box center [693, 137] width 10 height 10
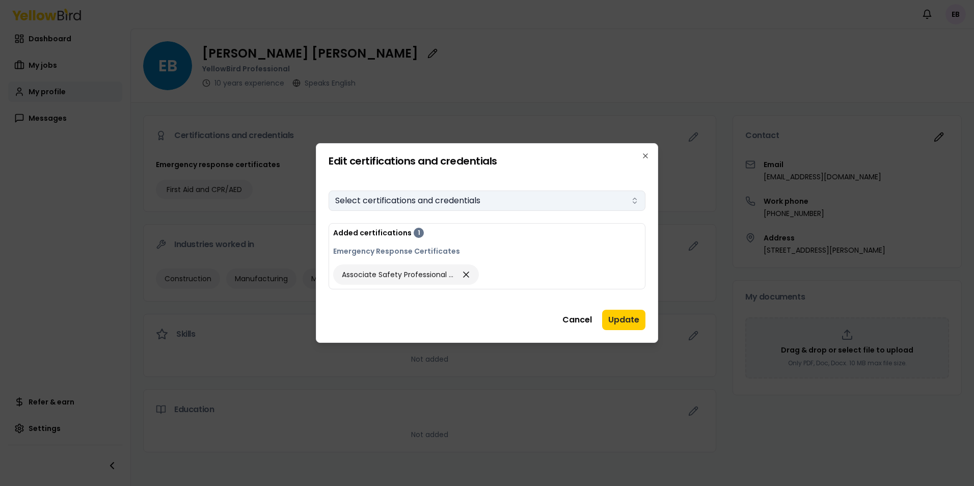
click at [633, 200] on icon "button" at bounding box center [635, 199] width 4 height 2
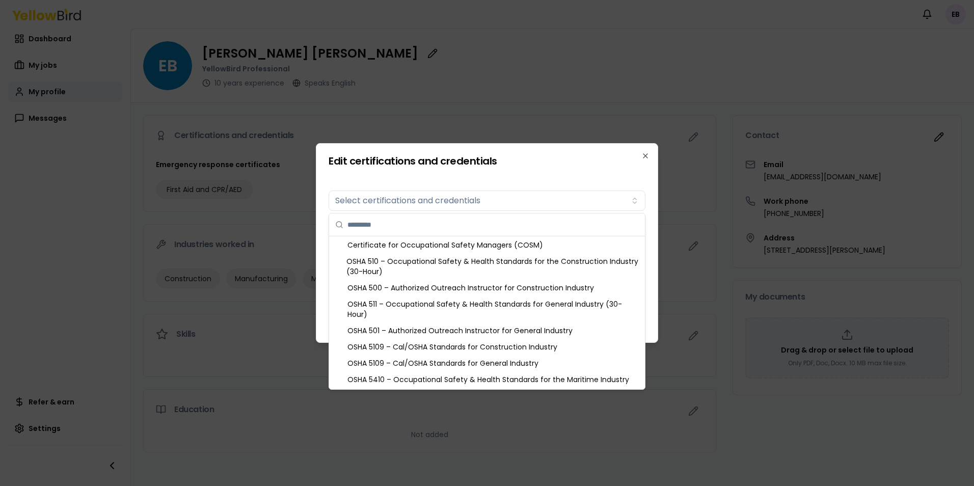
scroll to position [464, 0]
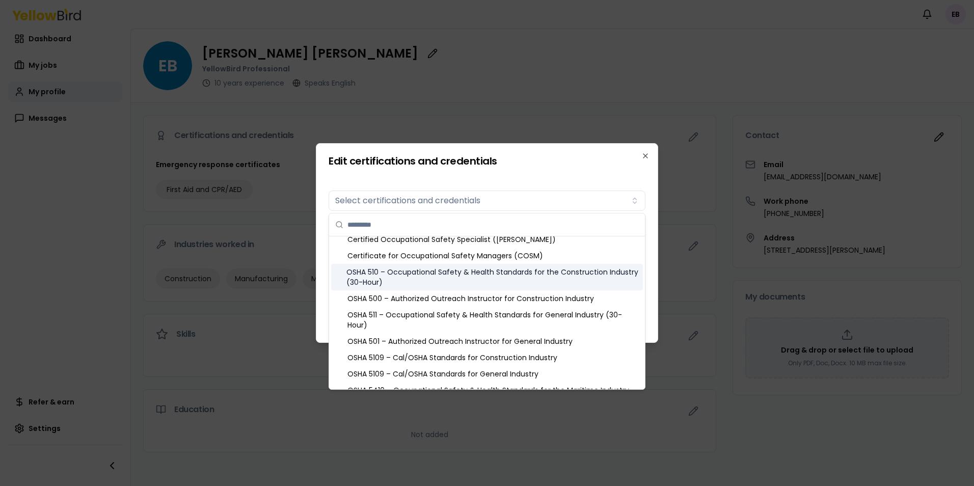
click at [557, 271] on div "OSHA 510 – Occupational Safety & Health Standards for the Construction Industry…" at bounding box center [487, 277] width 312 height 26
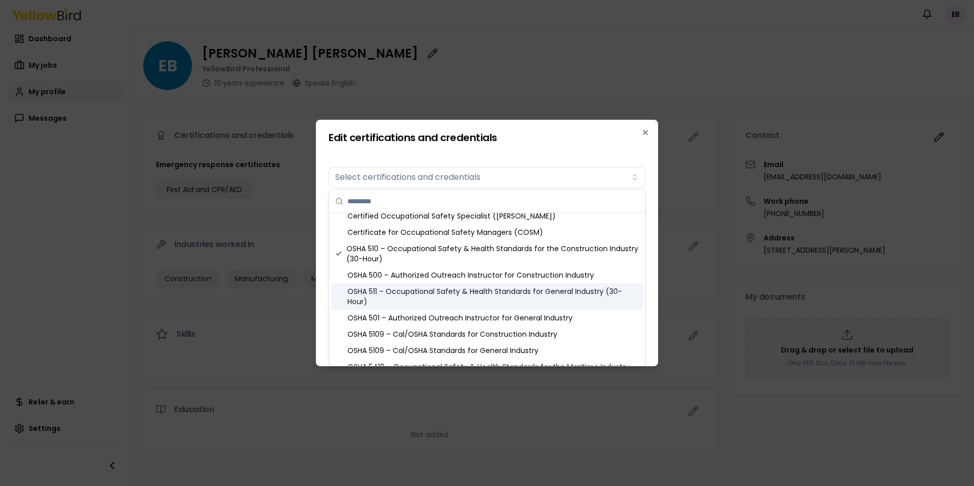
click at [530, 295] on div "OSHA 511 – Occupational Safety & Health Standards for General Industry (30-Hour)" at bounding box center [487, 296] width 312 height 26
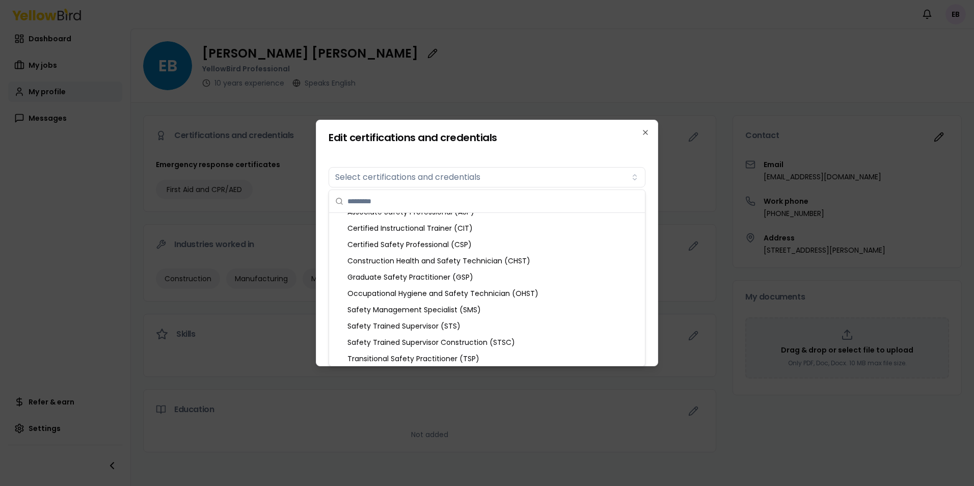
scroll to position [0, 0]
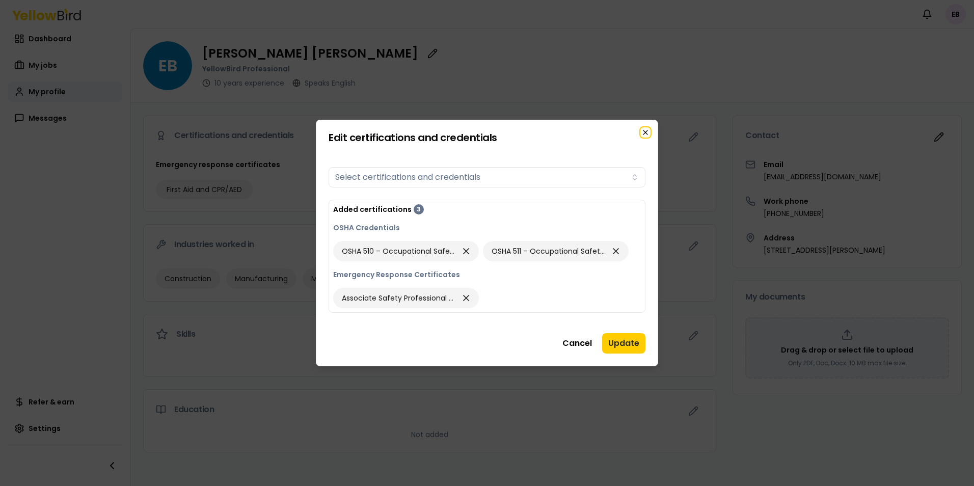
click at [644, 132] on icon "button" at bounding box center [645, 132] width 8 height 8
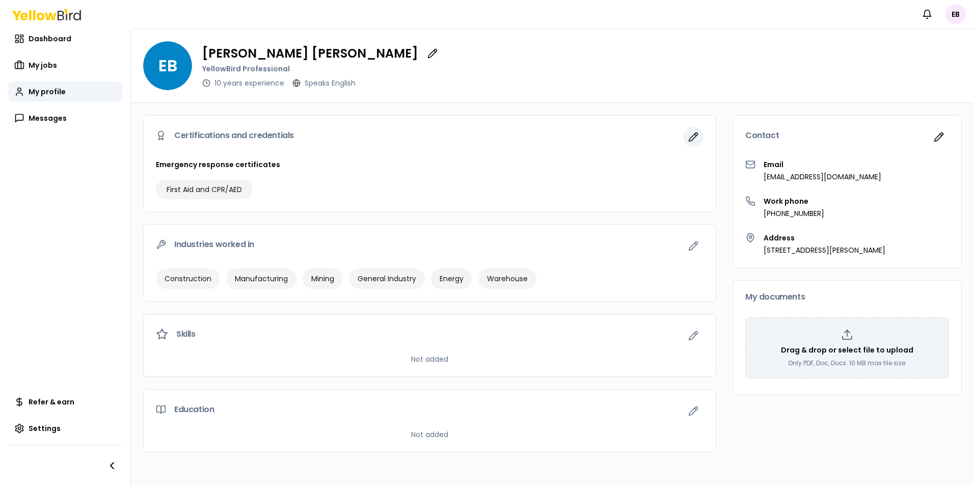
click at [691, 138] on icon "button" at bounding box center [693, 137] width 9 height 9
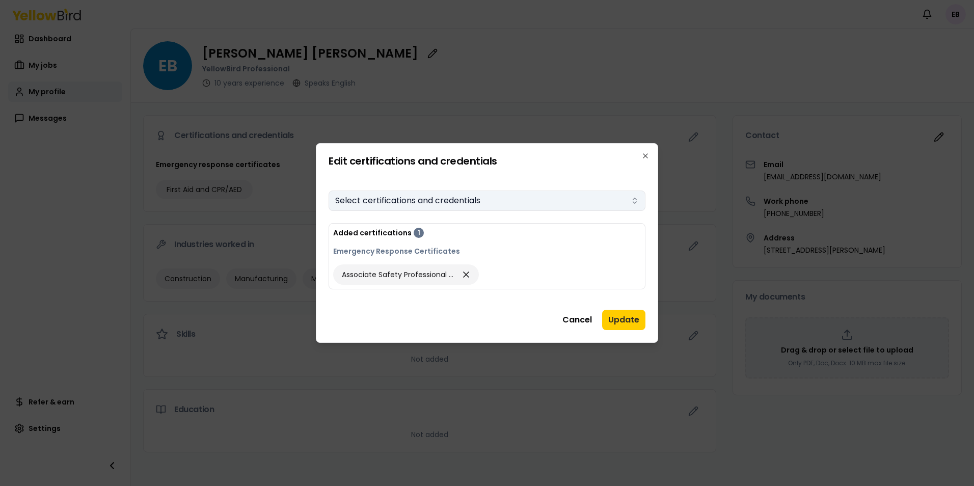
click at [635, 198] on icon "button" at bounding box center [635, 199] width 4 height 2
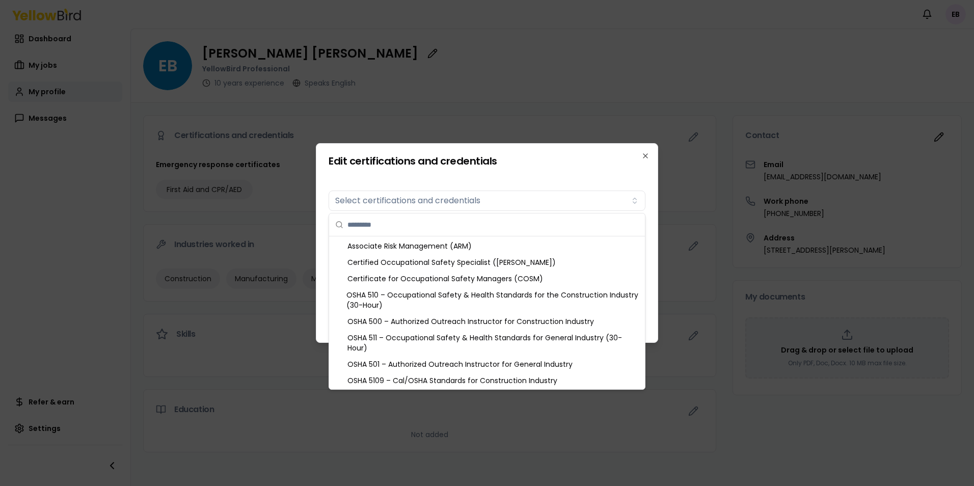
scroll to position [464, 0]
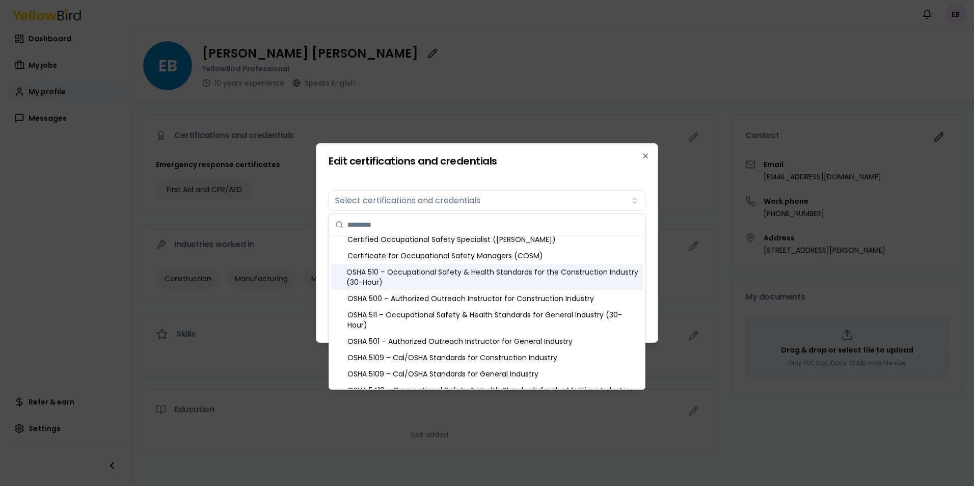
click at [457, 272] on div "OSHA 510 – Occupational Safety & Health Standards for the Construction Industry…" at bounding box center [487, 277] width 312 height 26
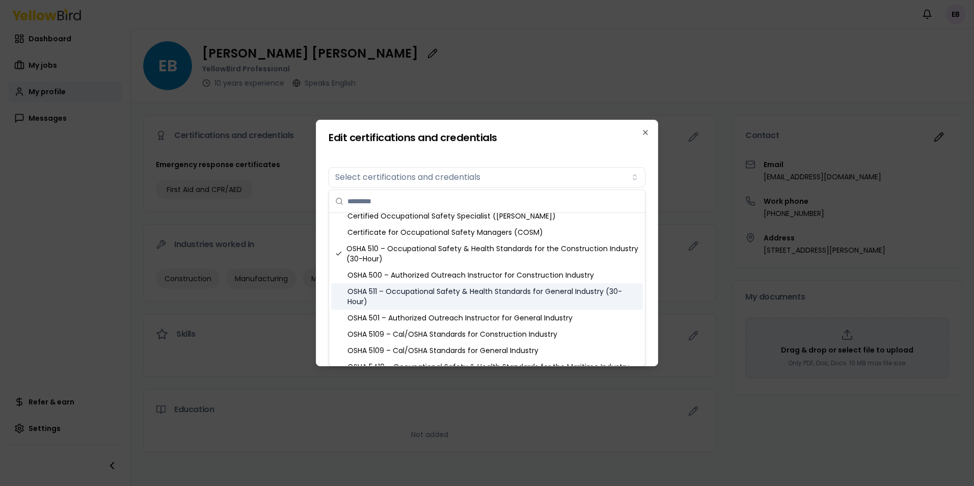
click at [452, 294] on div "OSHA 511 – Occupational Safety & Health Standards for General Industry (30-Hour)" at bounding box center [487, 296] width 312 height 26
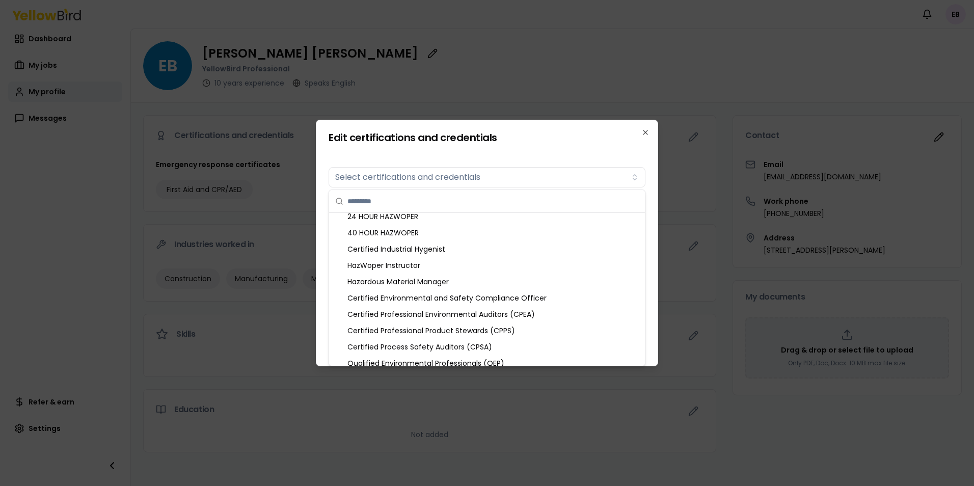
scroll to position [1267, 0]
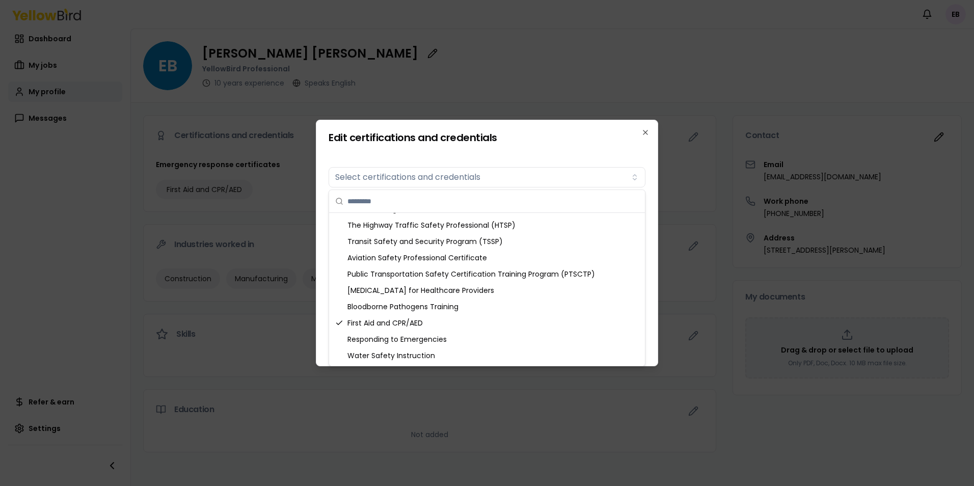
click at [643, 195] on div at bounding box center [487, 201] width 316 height 23
click at [615, 196] on input "text" at bounding box center [492, 201] width 291 height 22
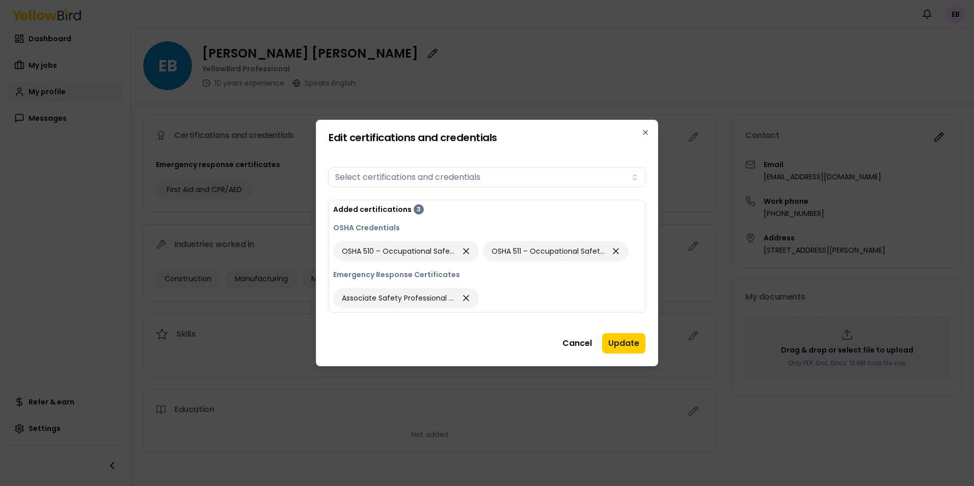
click at [611, 150] on div "Edit certifications and credentials Certifications Select certifications and cr…" at bounding box center [487, 243] width 342 height 247
click at [629, 346] on button "Update" at bounding box center [623, 343] width 43 height 20
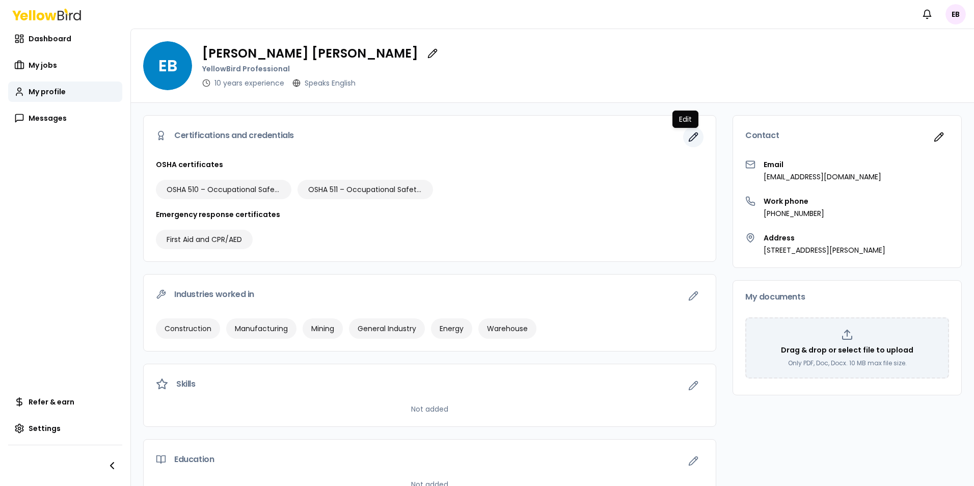
click at [688, 140] on icon "button" at bounding box center [693, 137] width 10 height 10
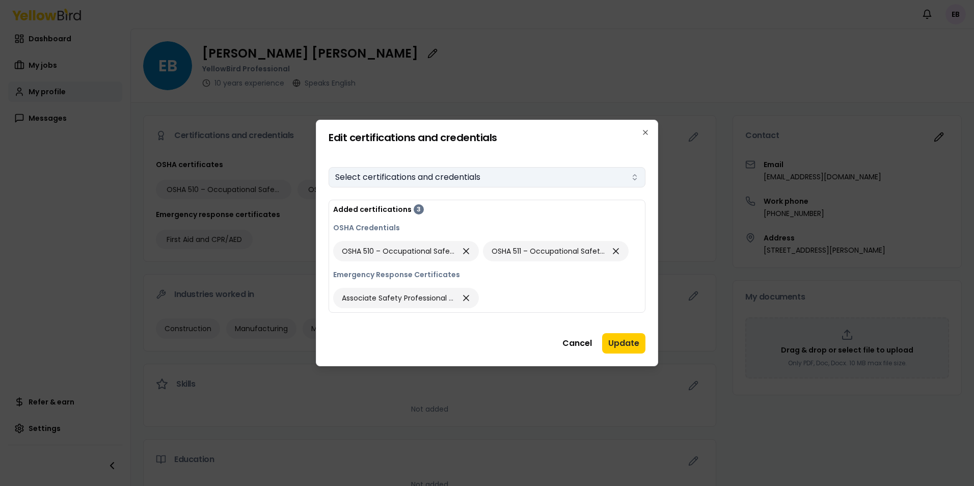
click at [498, 175] on button "Select certifications and credentials" at bounding box center [487, 177] width 317 height 20
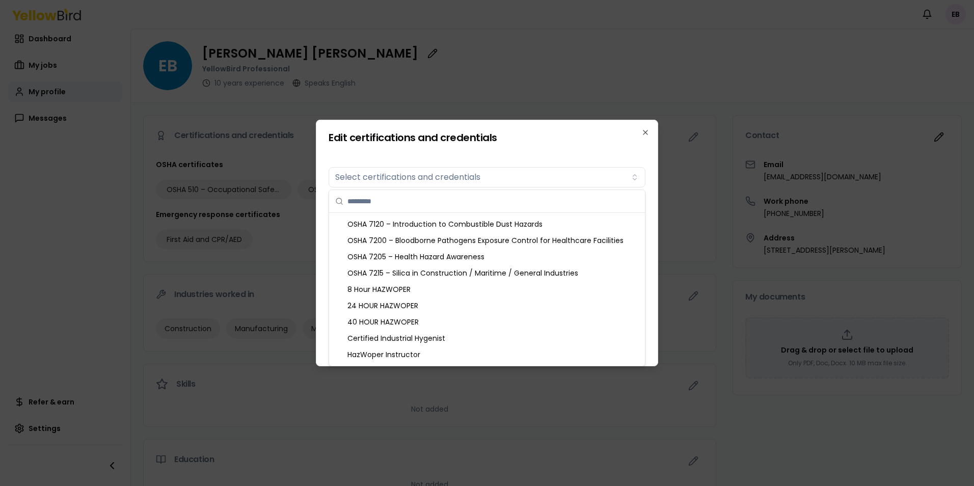
scroll to position [910, 0]
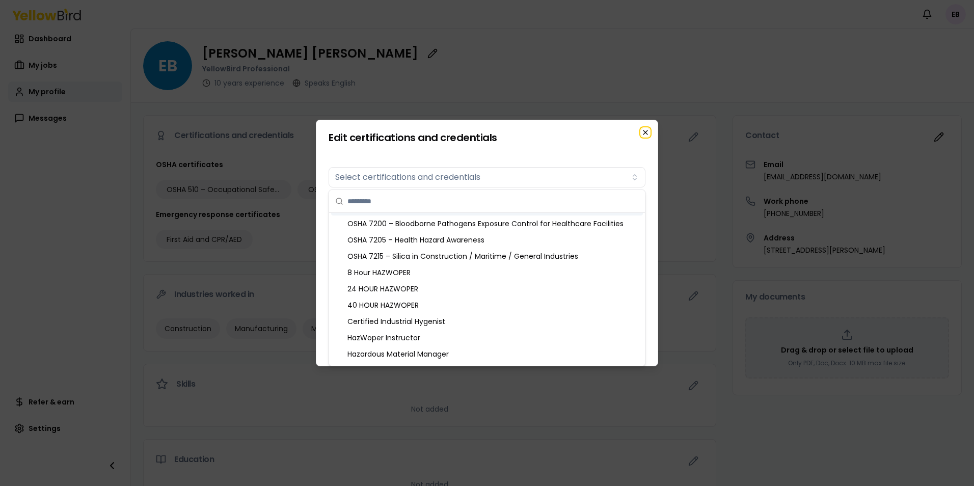
click at [645, 131] on icon "button" at bounding box center [645, 132] width 8 height 8
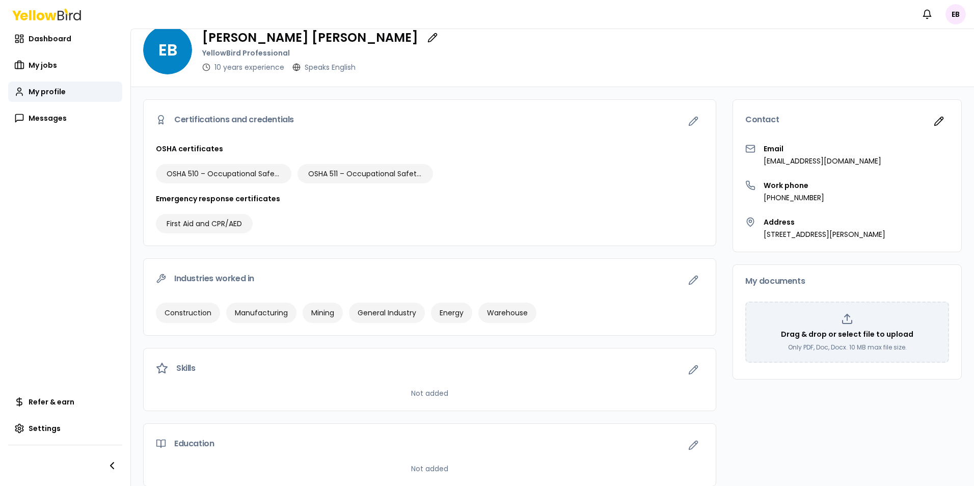
scroll to position [29, 0]
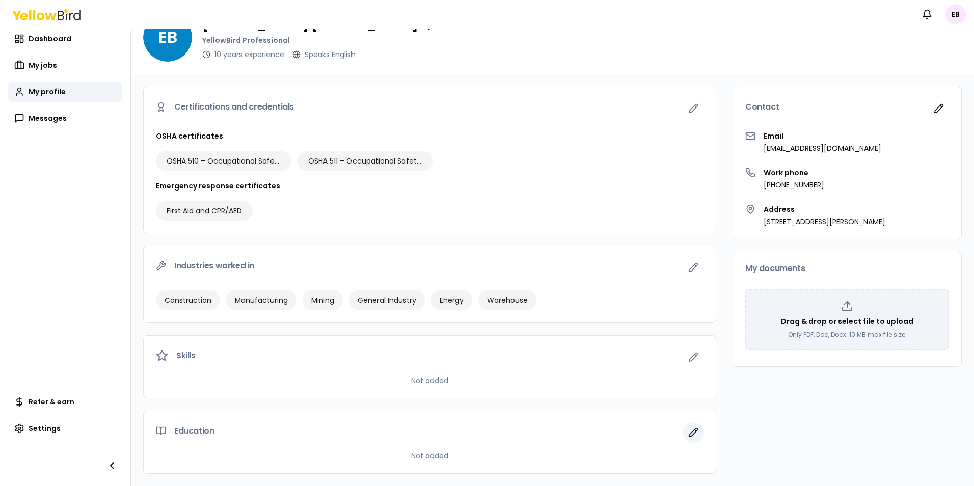
click at [689, 433] on icon "button" at bounding box center [693, 432] width 9 height 9
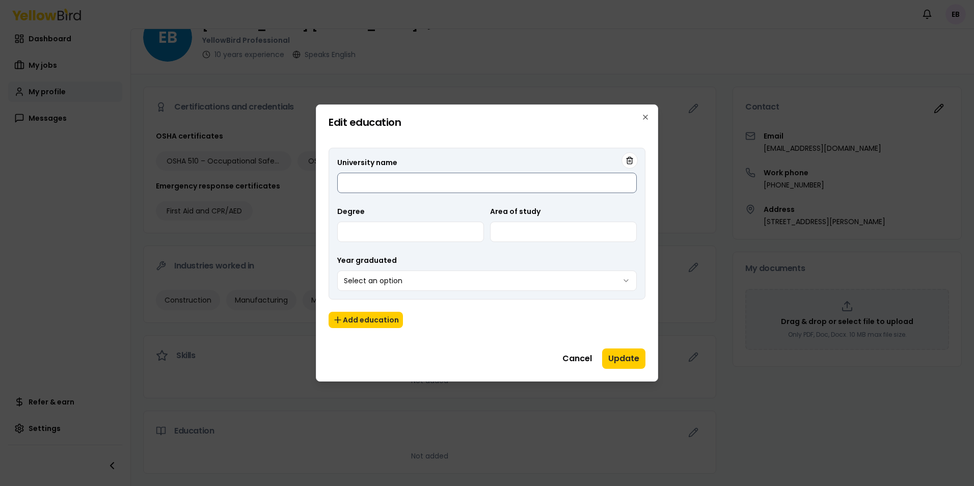
click at [399, 181] on input "University name" at bounding box center [486, 183] width 299 height 20
click at [626, 159] on icon "button" at bounding box center [629, 160] width 8 height 8
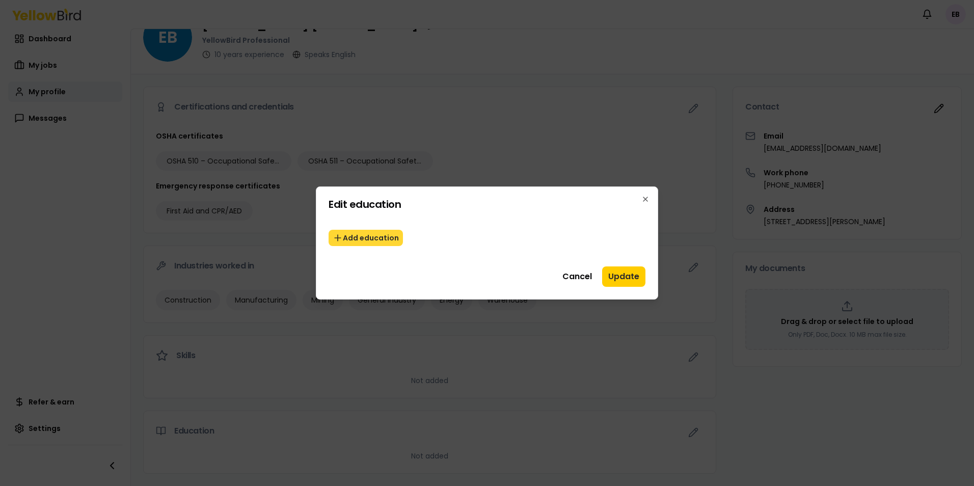
click at [377, 241] on button "Add education" at bounding box center [366, 238] width 74 height 16
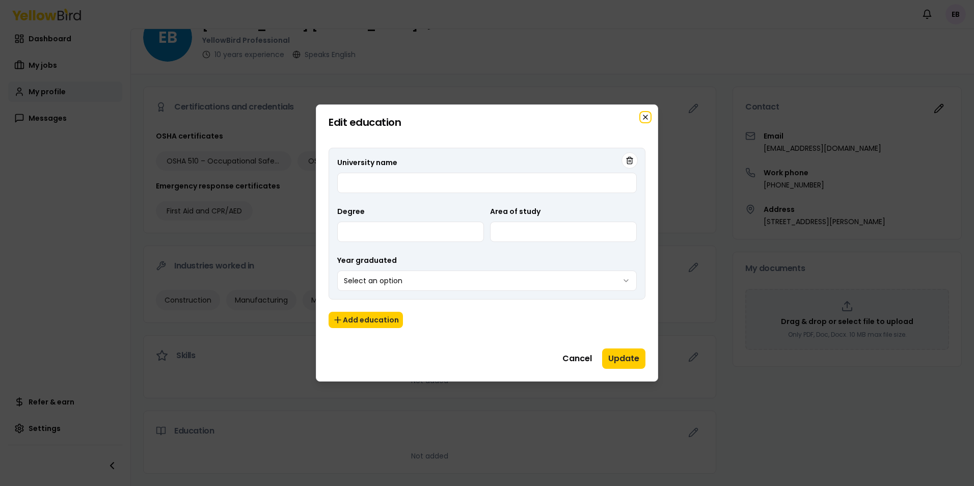
click at [645, 118] on icon "button" at bounding box center [645, 117] width 4 height 4
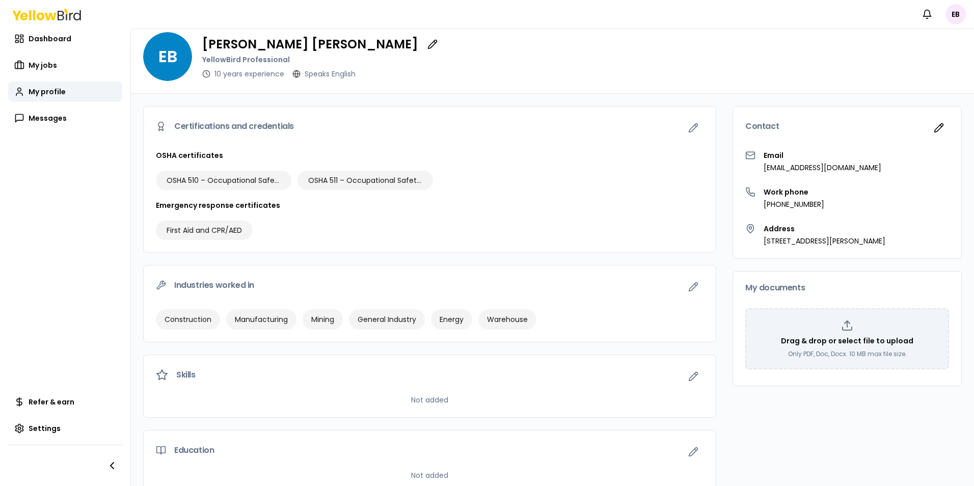
scroll to position [0, 0]
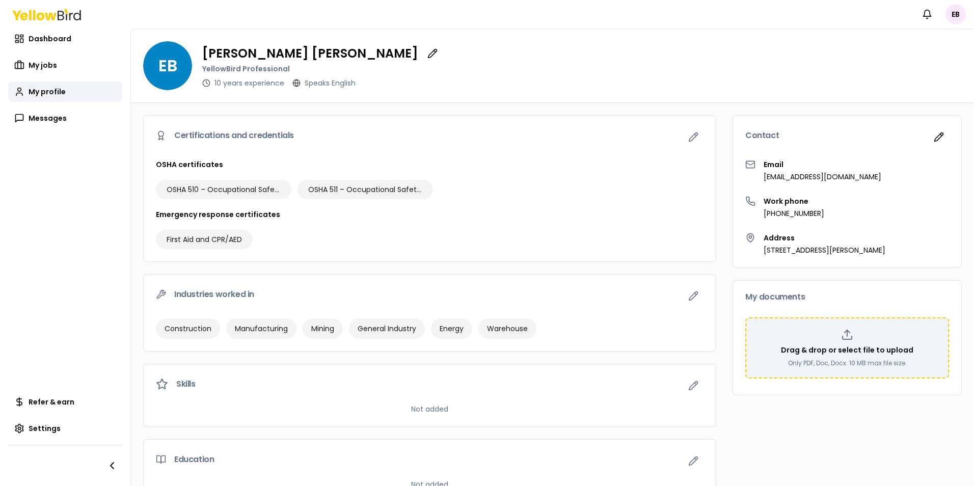
click at [841, 335] on icon at bounding box center [847, 335] width 12 height 12
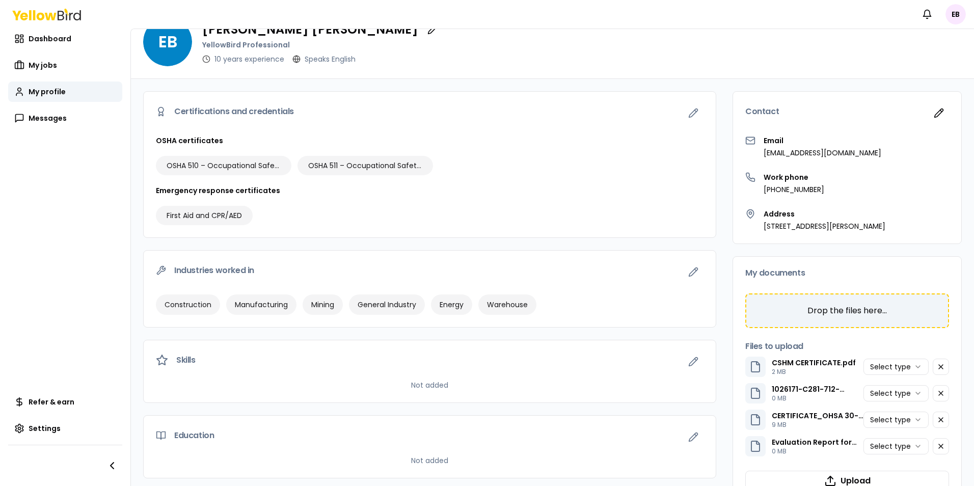
scroll to position [58, 0]
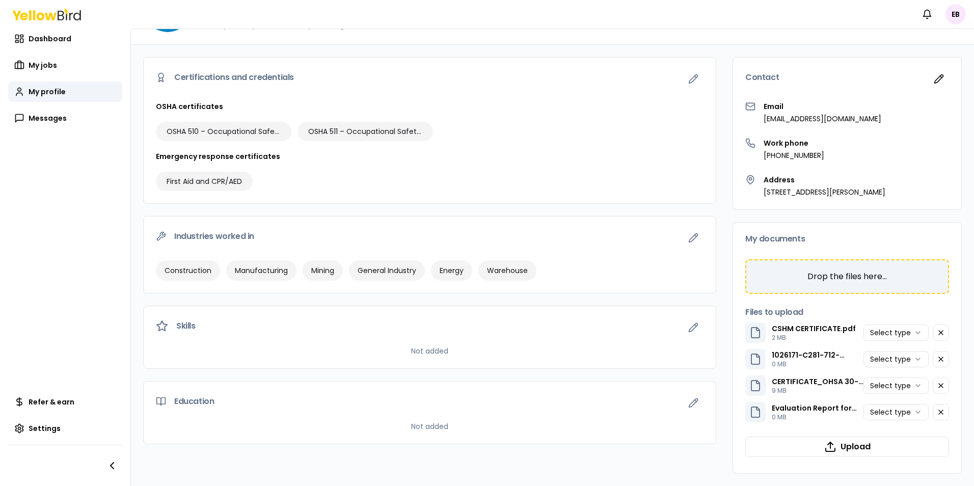
click at [819, 278] on p "Drop the files here..." at bounding box center [846, 276] width 185 height 12
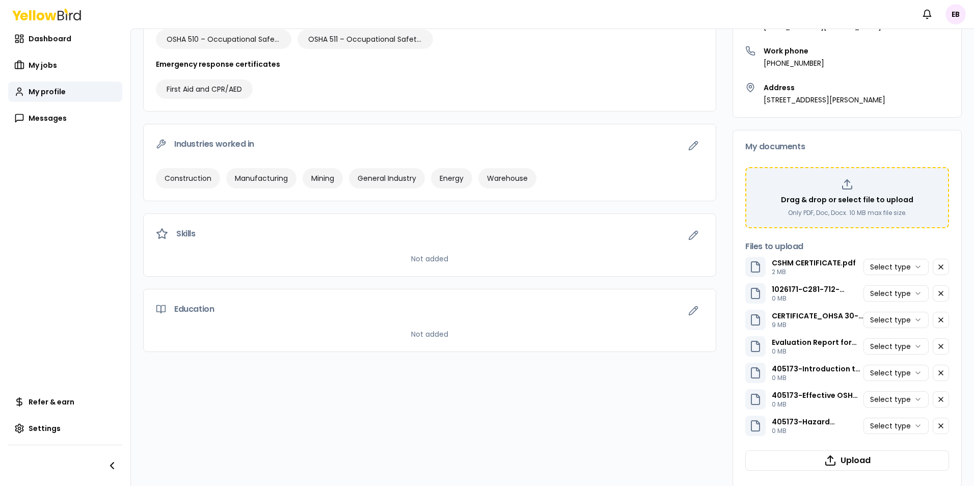
scroll to position [164, 0]
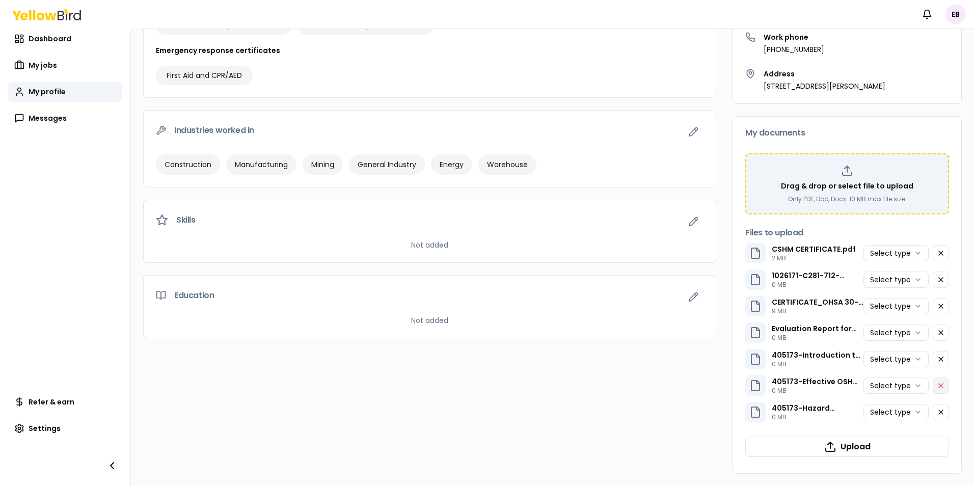
click at [937, 386] on icon "button" at bounding box center [941, 385] width 8 height 8
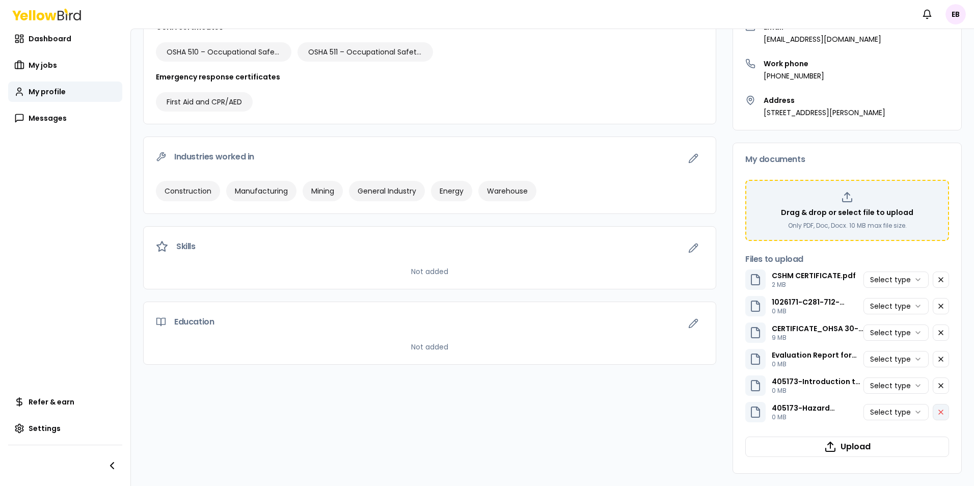
scroll to position [138, 0]
click at [937, 385] on icon "button" at bounding box center [941, 385] width 8 height 8
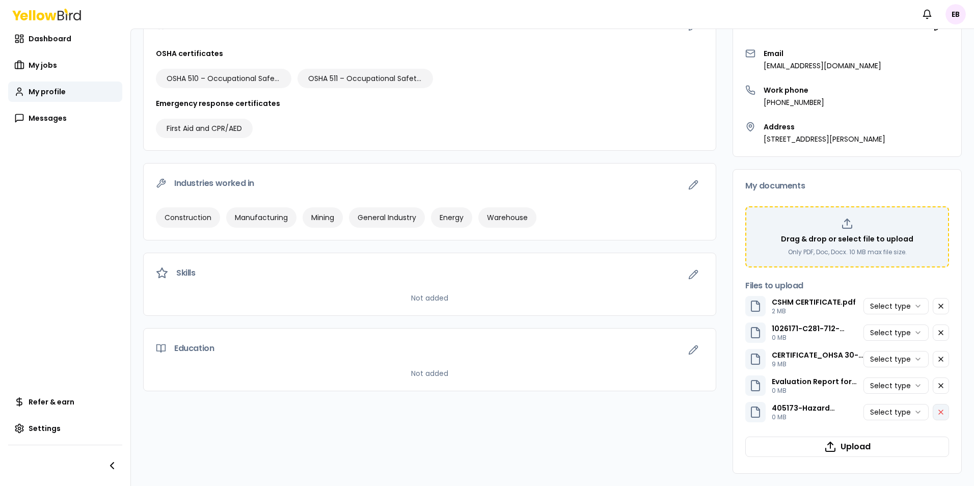
scroll to position [111, 0]
click at [937, 415] on icon "button" at bounding box center [941, 412] width 8 height 8
click at [822, 438] on p "Occupation Safety and Health Supervisor Cert.pdf" at bounding box center [818, 434] width 92 height 10
click at [907, 440] on html "Notifications EB Dashboard My jobs My profile Messages Refer & earn Settings EB…" at bounding box center [487, 243] width 974 height 486
click at [910, 413] on html "Notifications EB Dashboard My jobs My profile Messages Refer & earn Settings EB…" at bounding box center [487, 243] width 974 height 486
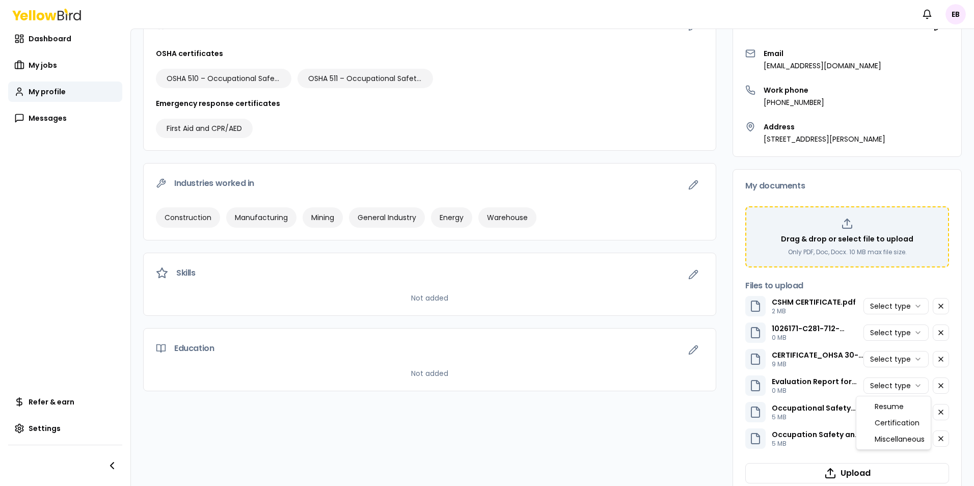
click at [909, 386] on html "Notifications EB Dashboard My jobs My profile Messages Refer & earn Settings EB…" at bounding box center [487, 243] width 974 height 486
click at [908, 361] on html "Notifications EB Dashboard My jobs My profile Messages Refer & earn Settings EB…" at bounding box center [487, 243] width 974 height 486
click at [910, 332] on html "Notifications EB Dashboard My jobs My profile Messages Refer & earn Settings EB…" at bounding box center [487, 243] width 974 height 486
click at [910, 385] on html "Notifications EB Dashboard My jobs My profile Messages Refer & earn Settings EB…" at bounding box center [487, 243] width 974 height 486
click at [895, 305] on html "Notifications EB Dashboard My jobs My profile Messages Refer & earn Settings EB…" at bounding box center [487, 243] width 974 height 486
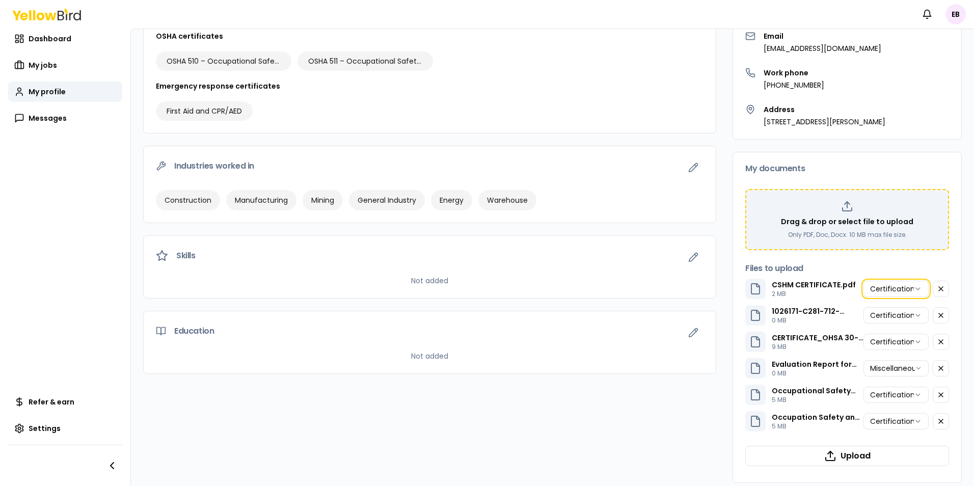
scroll to position [138, 0]
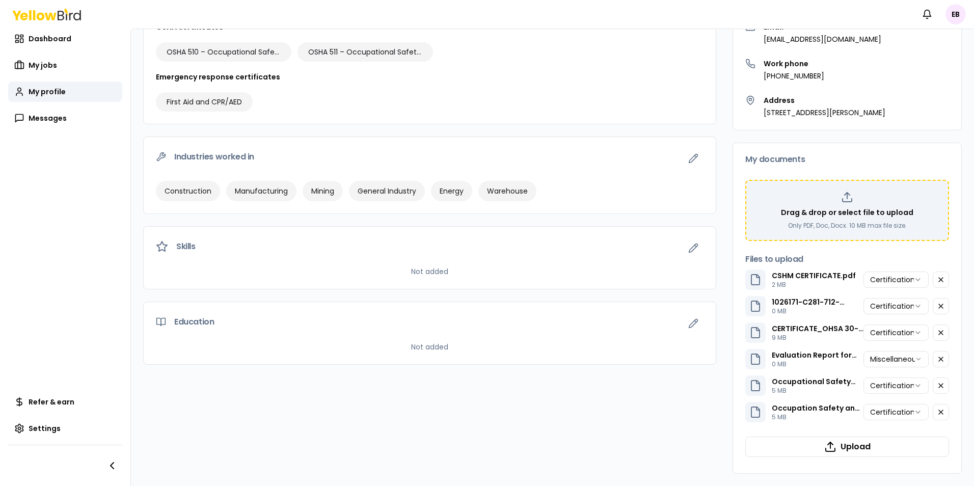
click at [838, 410] on p "Occupation Safety and Health Supervisor Cert.pdf" at bounding box center [818, 408] width 92 height 10
click at [794, 409] on p "Occupation Safety and Health Supervisor Cert.pdf" at bounding box center [818, 408] width 92 height 10
click at [937, 305] on icon "button" at bounding box center [941, 306] width 8 height 8
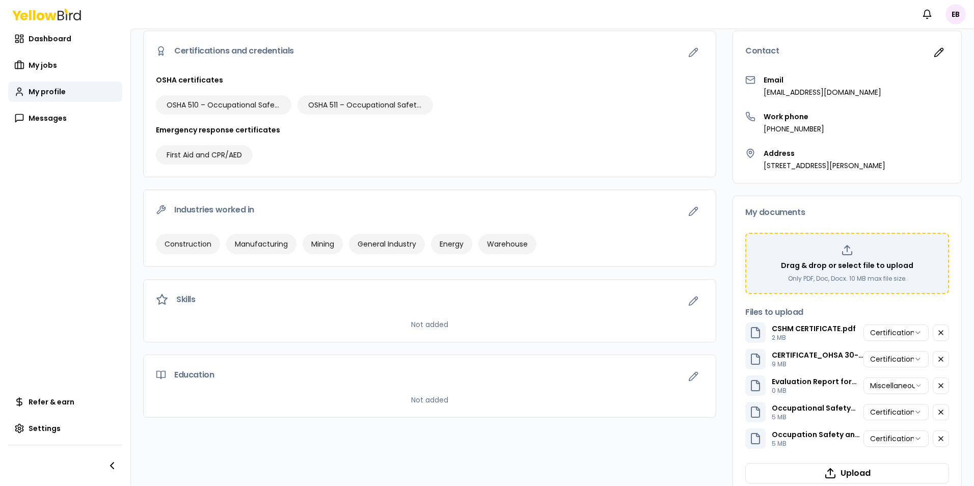
scroll to position [111, 0]
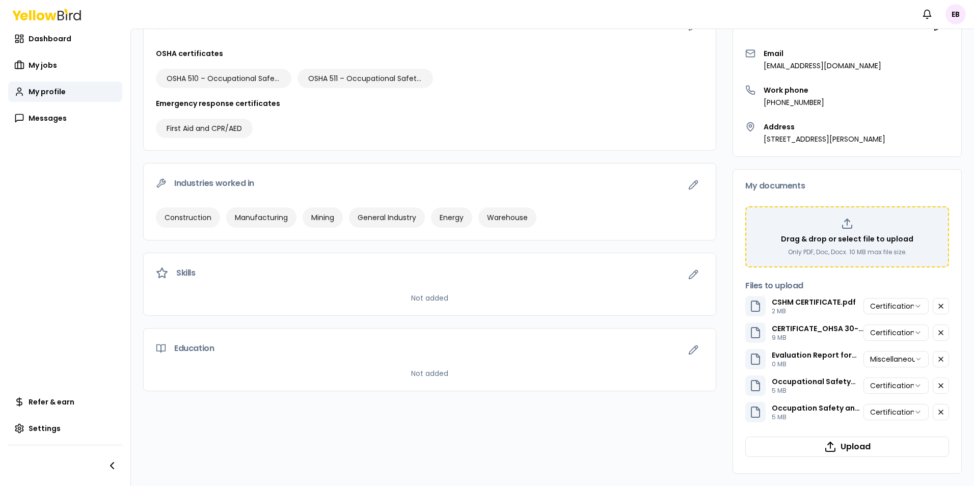
click at [841, 227] on icon at bounding box center [847, 223] width 12 height 12
click at [843, 251] on p "Only PDF, Doc, Docx. 10 MB max file size." at bounding box center [847, 252] width 119 height 8
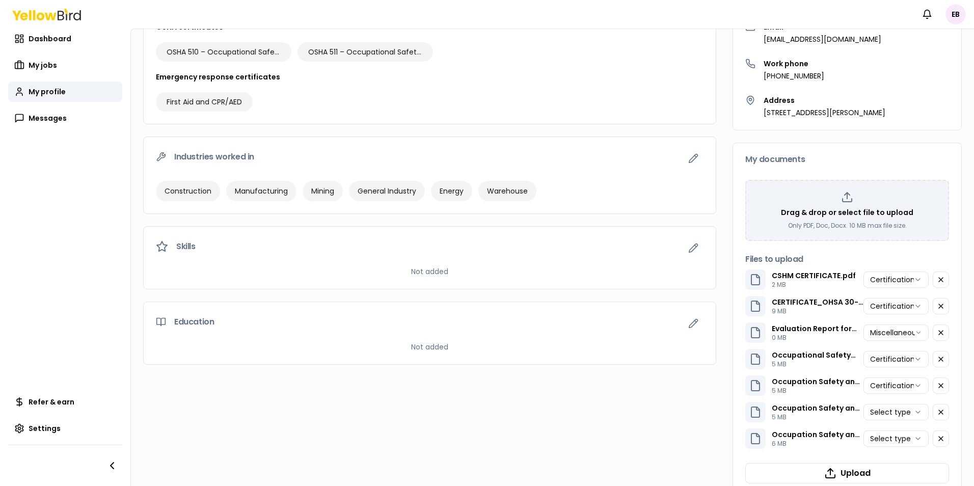
scroll to position [164, 0]
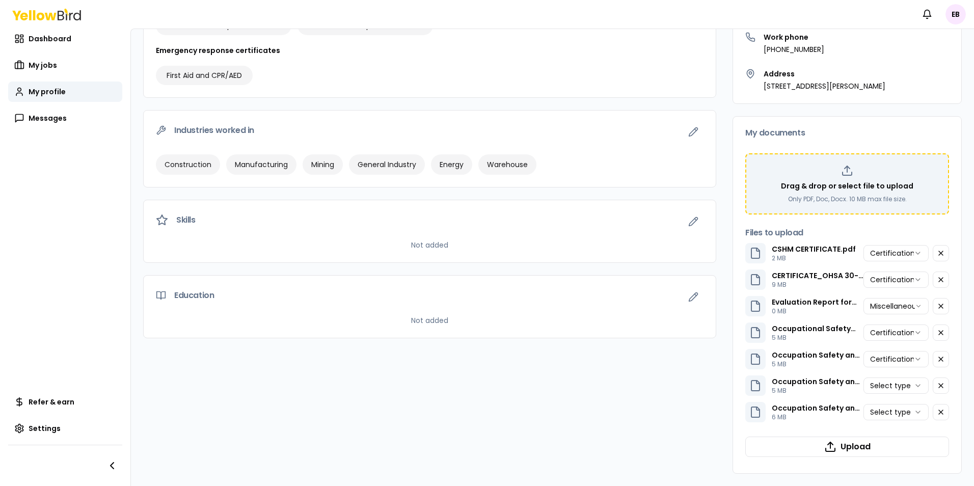
click at [830, 194] on div "Drag & drop or select file to upload Only PDF, Doc, Docx. 10 MB max file size." at bounding box center [846, 184] width 185 height 39
click at [909, 385] on html "Notifications EB Dashboard My jobs My profile Messages Refer & earn Settings EB…" at bounding box center [487, 243] width 974 height 486
click at [914, 411] on html "Notifications EB Dashboard My jobs My profile Messages Refer & earn Settings EB…" at bounding box center [487, 243] width 974 height 486
click at [826, 200] on p "Only PDF, Doc, Docx. 10 MB max file size." at bounding box center [847, 199] width 119 height 8
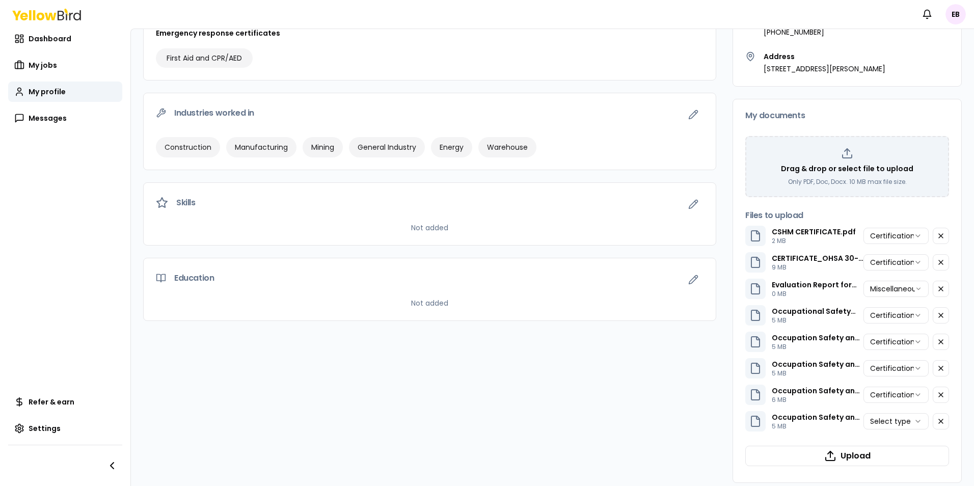
scroll to position [190, 0]
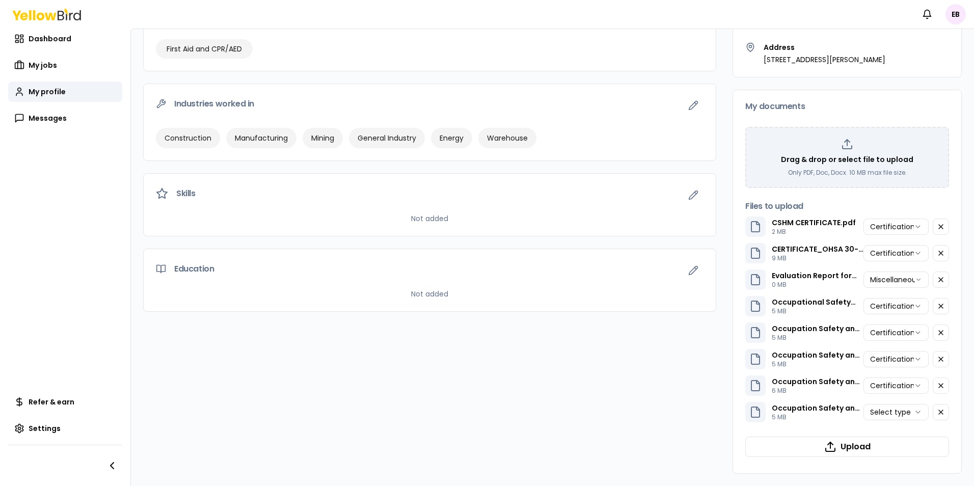
click at [910, 411] on html "Notifications EB Dashboard My jobs My profile Messages Refer & earn Settings EB…" at bounding box center [487, 243] width 974 height 486
click at [44, 66] on span "My jobs" at bounding box center [43, 65] width 29 height 10
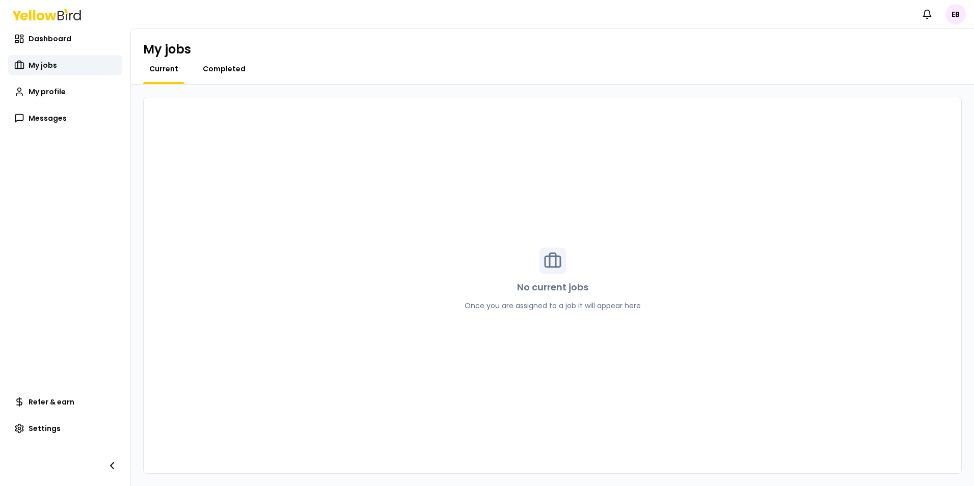
click at [211, 71] on span "Completed" at bounding box center [224, 69] width 43 height 10
click at [148, 72] on link "Current" at bounding box center [163, 69] width 41 height 10
click at [53, 38] on span "Dashboard" at bounding box center [50, 39] width 43 height 10
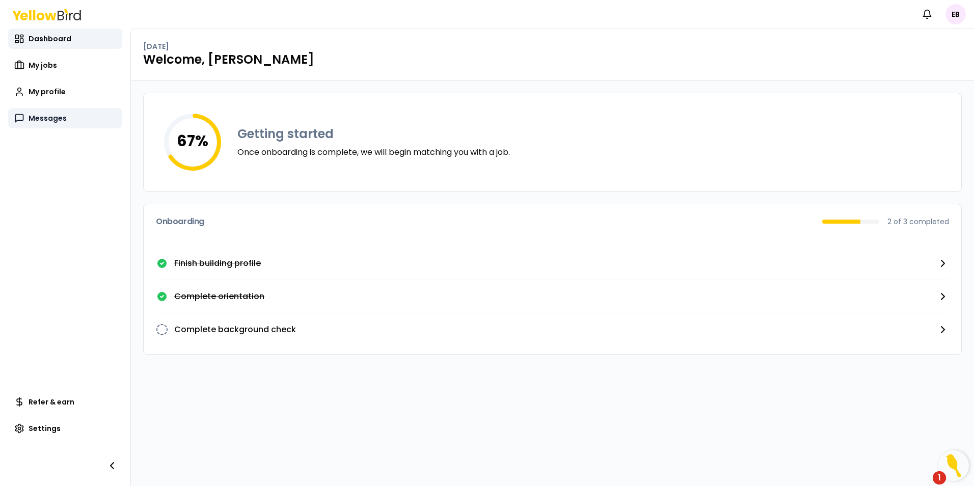
click at [42, 120] on span "Messages" at bounding box center [48, 118] width 38 height 10
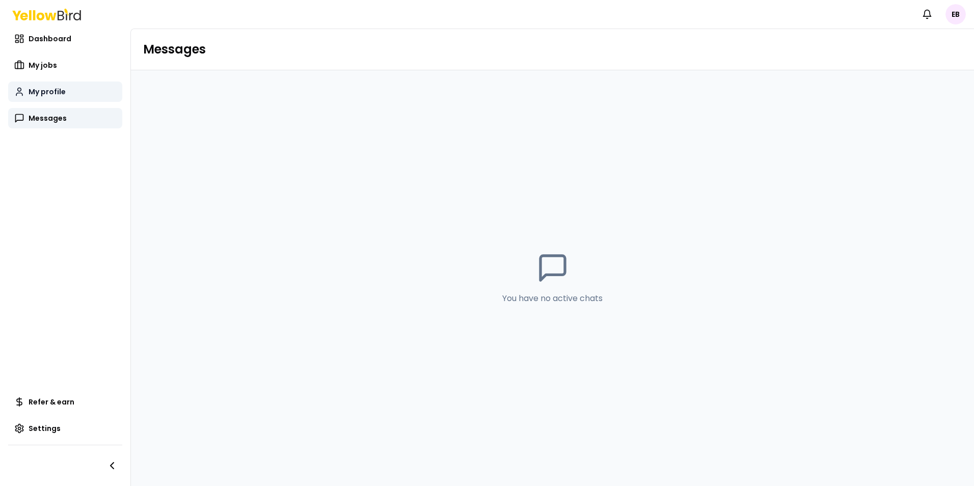
click at [38, 89] on span "My profile" at bounding box center [47, 92] width 37 height 10
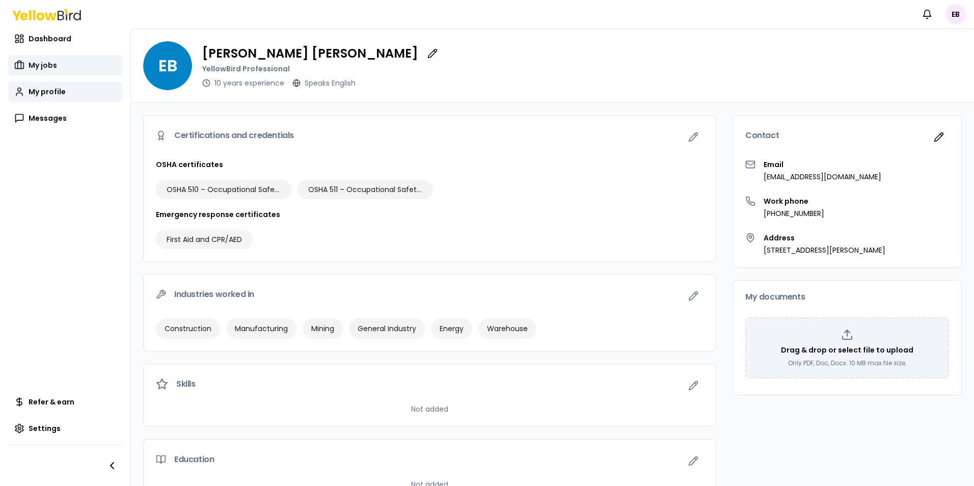
click at [43, 57] on link "My jobs" at bounding box center [65, 65] width 114 height 20
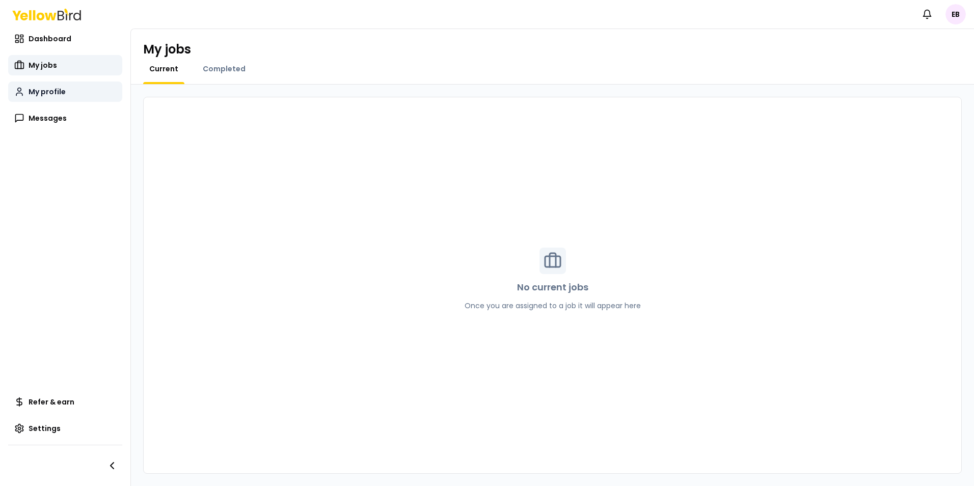
click at [47, 90] on span "My profile" at bounding box center [47, 92] width 37 height 10
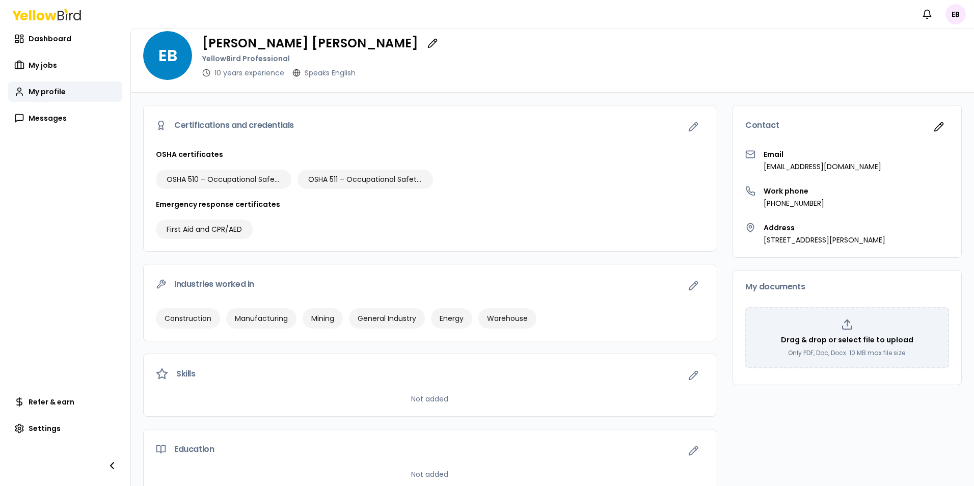
scroll to position [29, 0]
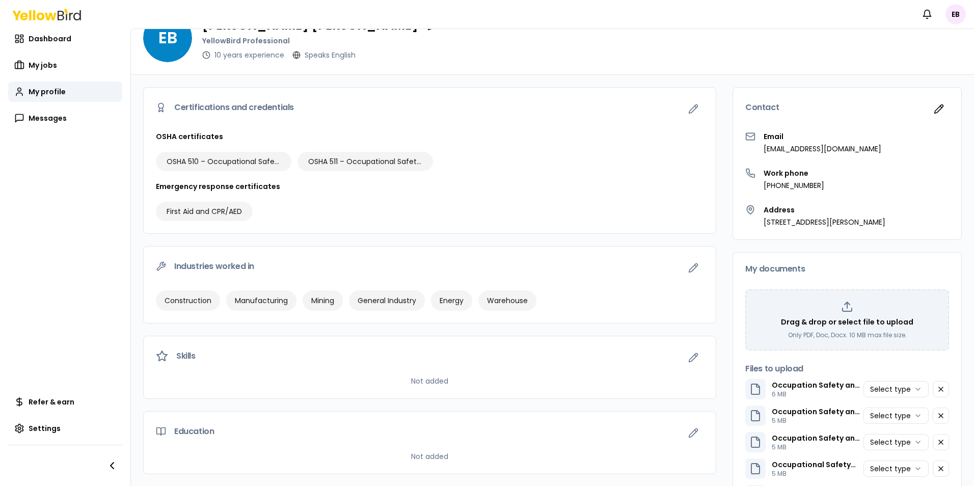
scroll to position [111, 0]
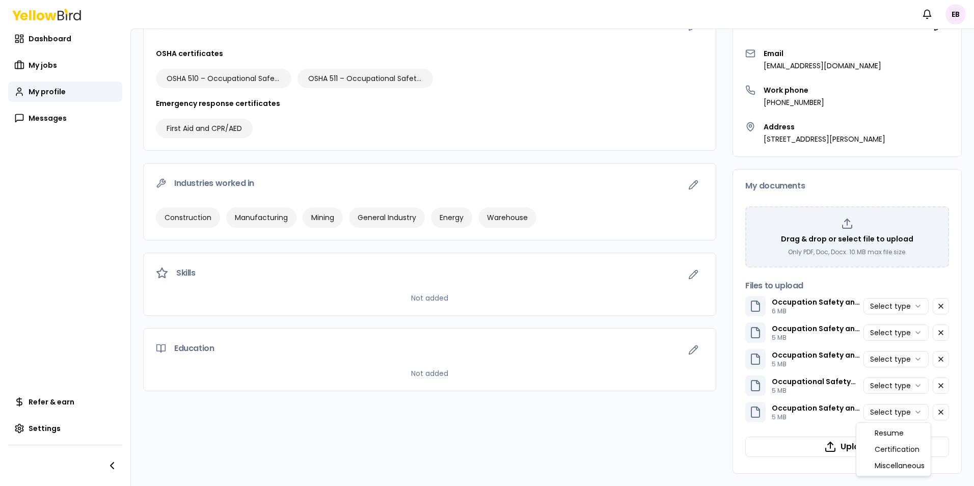
click at [908, 413] on html "Notifications EB Dashboard My jobs My profile Messages Refer & earn Settings EB…" at bounding box center [487, 243] width 974 height 486
click at [909, 387] on html "Notifications EB Dashboard My jobs My profile Messages Refer & earn Settings EB…" at bounding box center [487, 243] width 974 height 486
click at [930, 305] on html "Notifications EB Dashboard My jobs My profile Messages Refer & earn Settings EB…" at bounding box center [487, 243] width 974 height 486
click at [937, 305] on icon "button" at bounding box center [941, 306] width 8 height 8
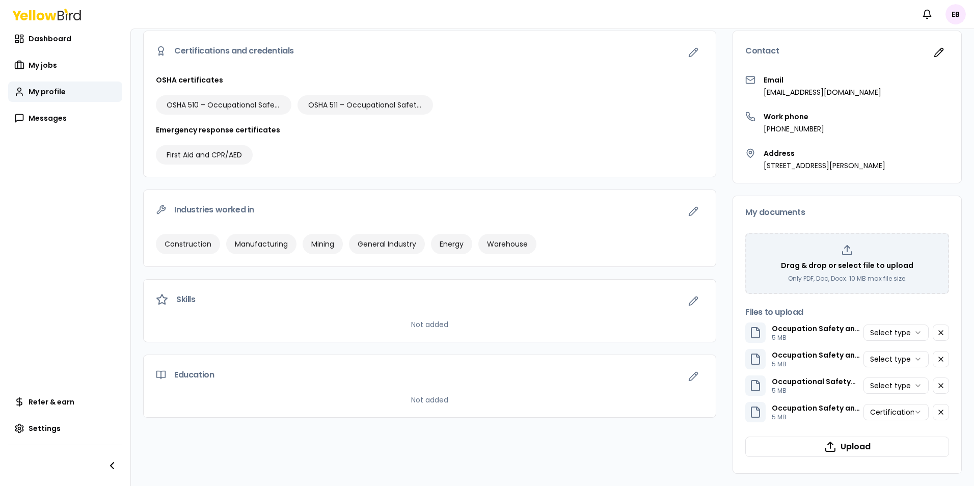
click at [931, 305] on div "Drag & drop or select file to upload Only PDF, Doc, Docx. 10 MB max file size. …" at bounding box center [847, 345] width 204 height 232
click at [937, 333] on icon "button" at bounding box center [941, 333] width 8 height 8
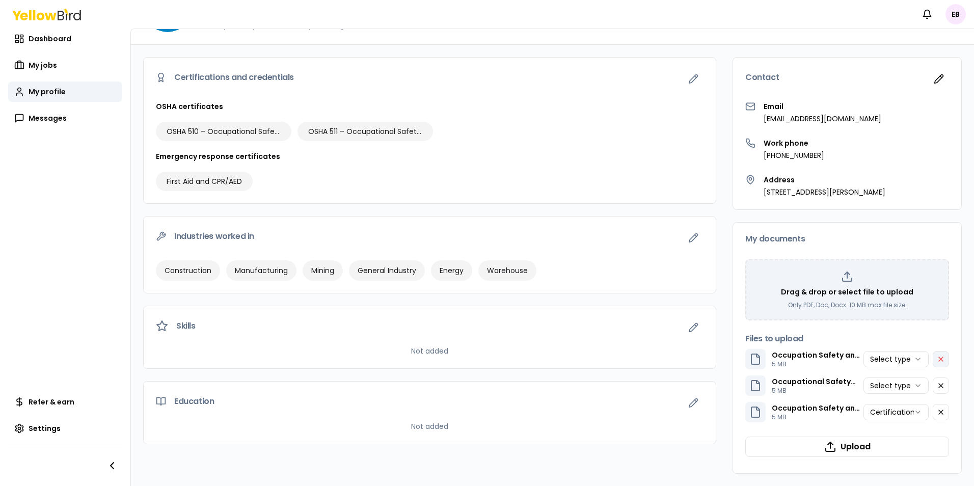
click at [937, 358] on icon "button" at bounding box center [941, 359] width 8 height 8
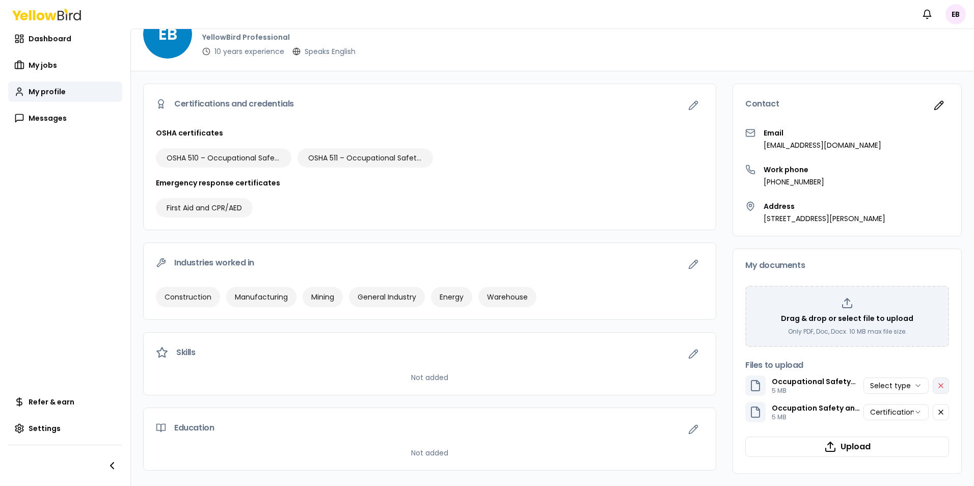
click at [937, 385] on icon "button" at bounding box center [941, 385] width 8 height 8
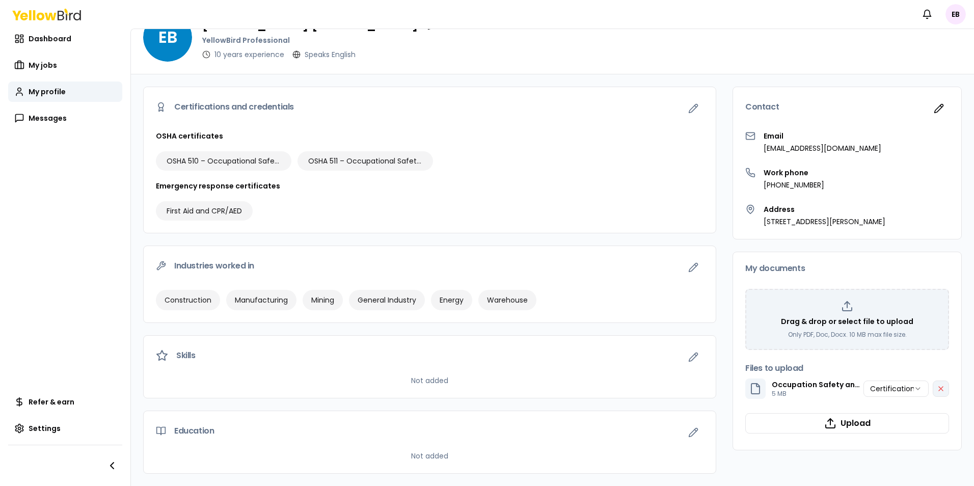
click at [937, 387] on icon "button" at bounding box center [941, 389] width 8 height 8
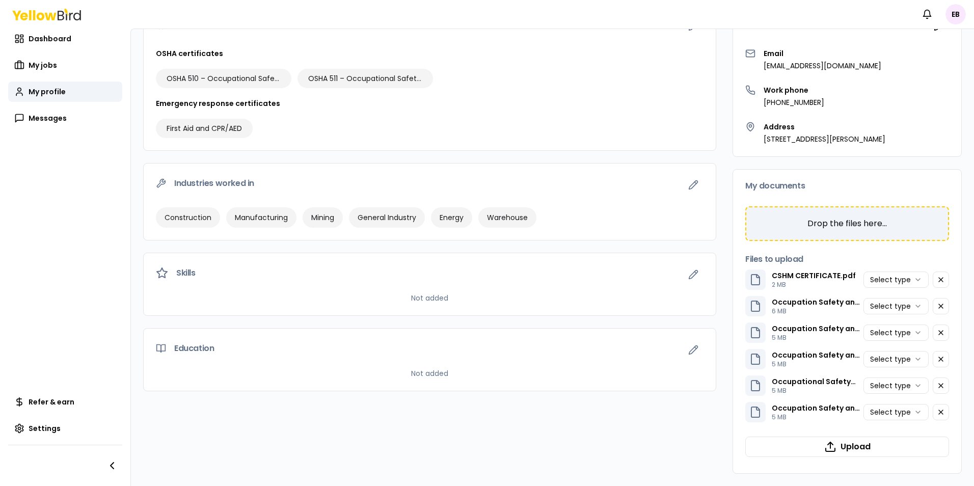
scroll to position [138, 0]
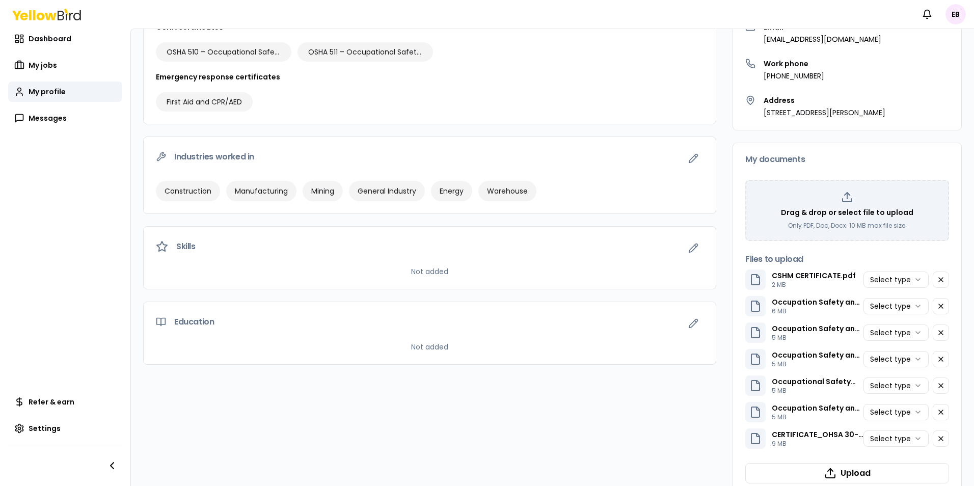
click at [910, 436] on html "Notifications EB Dashboard My jobs My profile Messages Refer & earn Settings EB…" at bounding box center [487, 243] width 974 height 486
click at [911, 414] on html "Notifications EB Dashboard My jobs My profile Messages Refer & earn Settings EB…" at bounding box center [487, 243] width 974 height 486
click at [901, 448] on div "CERTIFICATE_OHSA 30-HOURS (2).pdf 9 MB Certification" at bounding box center [847, 438] width 204 height 20
click at [905, 383] on html "Notifications EB Dashboard My jobs My profile Messages Refer & earn Settings EB…" at bounding box center [487, 243] width 974 height 486
click at [909, 387] on html "Notifications EB Dashboard My jobs My profile Messages Refer & earn Settings EB…" at bounding box center [487, 243] width 974 height 486
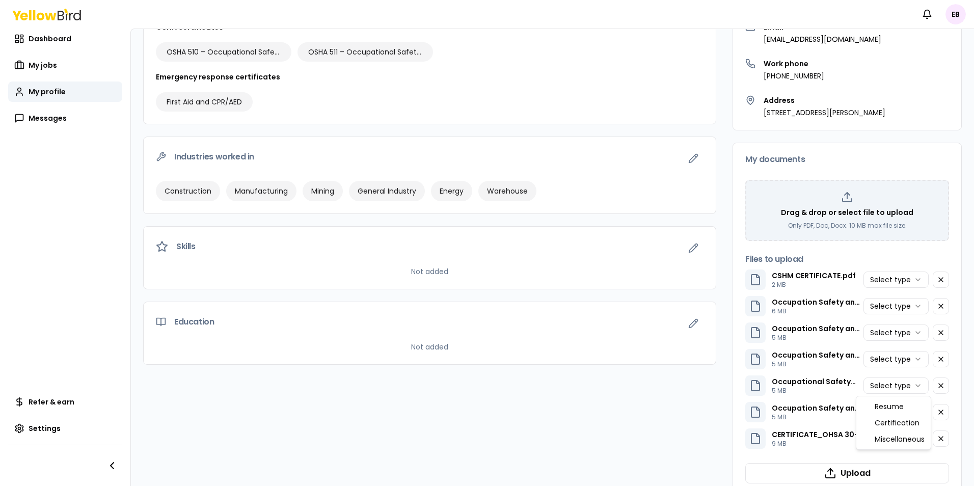
click at [911, 381] on html "Notifications EB Dashboard My jobs My profile Messages Refer & earn Settings EB…" at bounding box center [487, 243] width 974 height 486
click at [910, 357] on html "Notifications EB Dashboard My jobs My profile Messages Refer & earn Settings EB…" at bounding box center [487, 243] width 974 height 486
click at [911, 333] on html "Notifications EB Dashboard My jobs My profile Messages Refer & earn Settings EB…" at bounding box center [487, 243] width 974 height 486
click at [911, 306] on html "Notifications EB Dashboard My jobs My profile Messages Refer & earn Settings EB…" at bounding box center [487, 243] width 974 height 486
click at [909, 279] on html "Notifications EB Dashboard My jobs My profile Messages Refer & earn Settings EB…" at bounding box center [487, 243] width 974 height 486
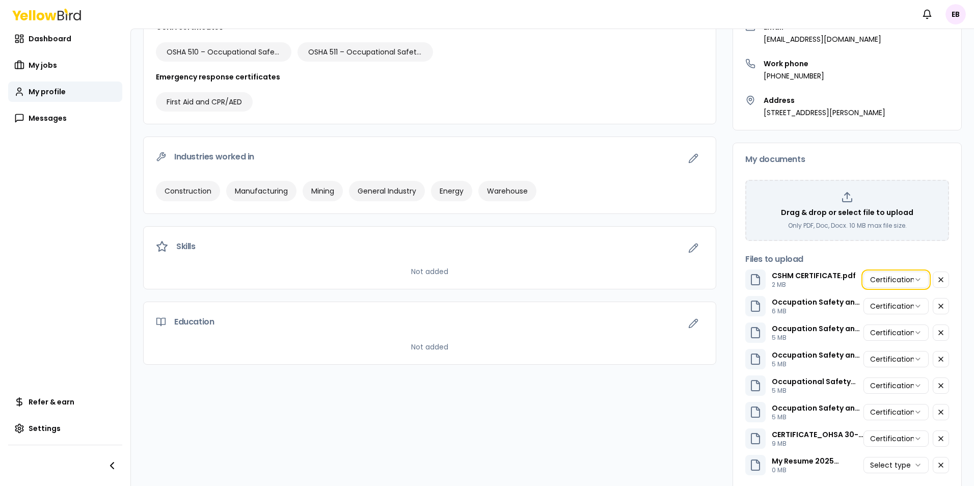
scroll to position [164, 0]
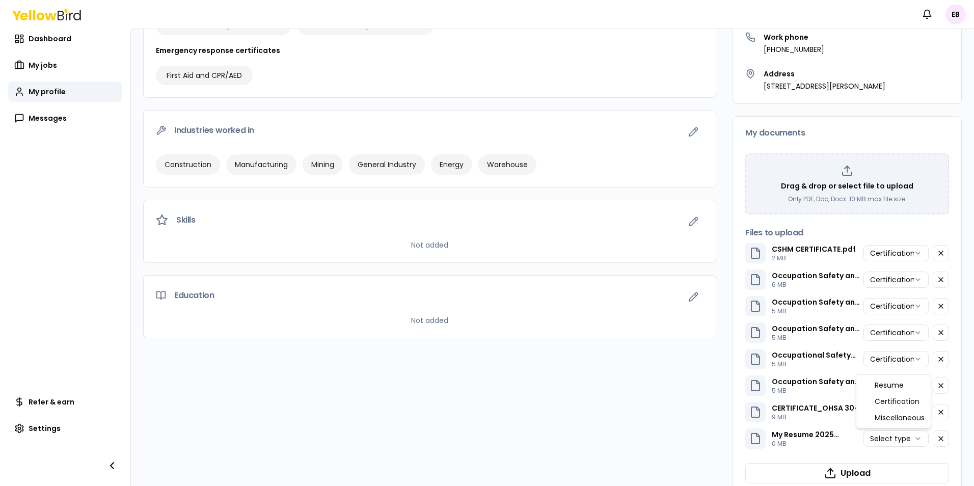
click at [909, 437] on html "Notifications EB Dashboard My jobs My profile Messages Refer & earn Settings EB…" at bounding box center [487, 243] width 974 height 486
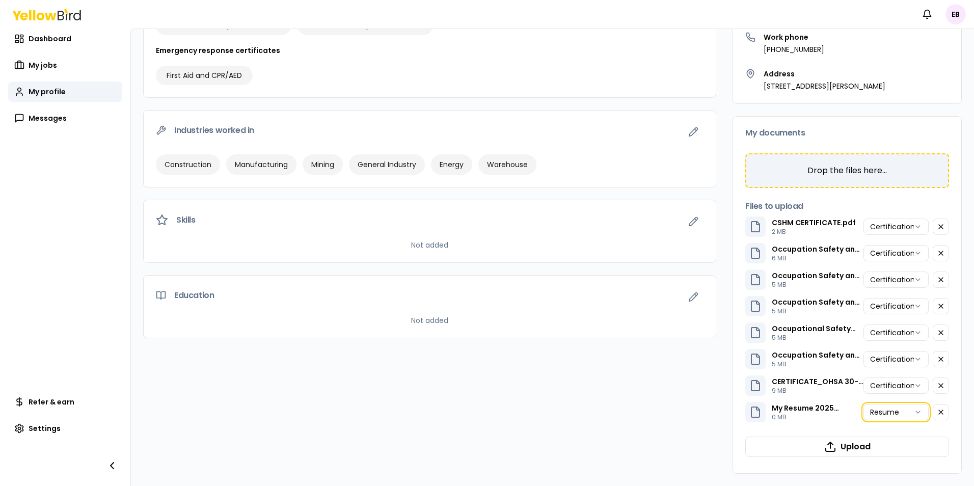
scroll to position [190, 0]
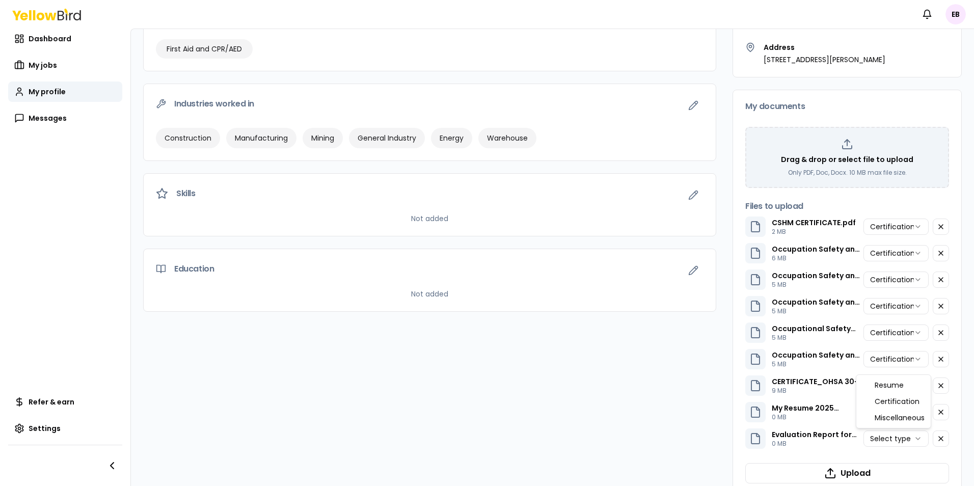
click at [912, 437] on html "Notifications EB Dashboard My jobs My profile Messages Refer & earn Settings EB…" at bounding box center [487, 243] width 974 height 486
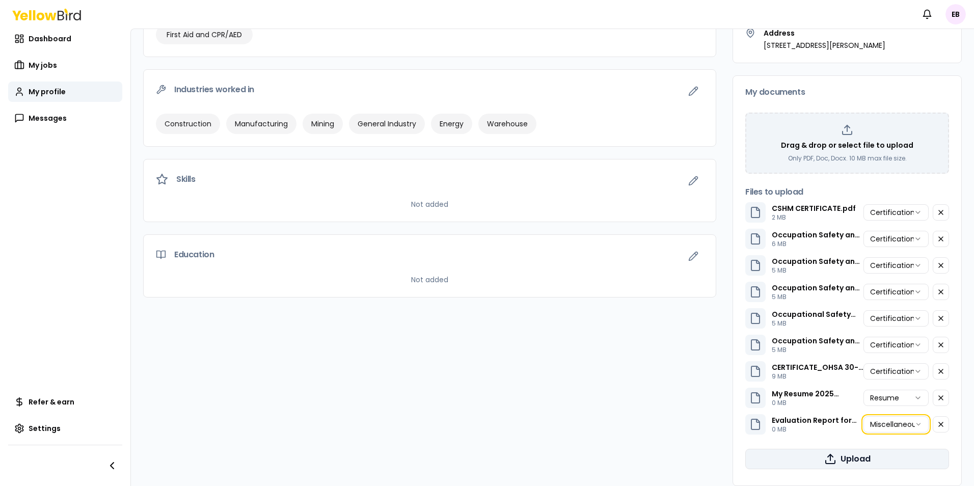
scroll to position [217, 0]
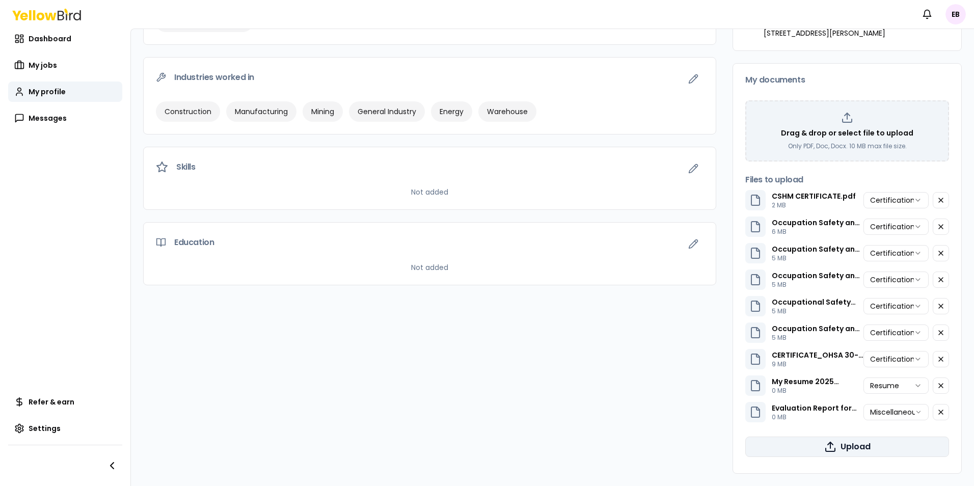
click at [841, 451] on button "Upload" at bounding box center [847, 447] width 204 height 20
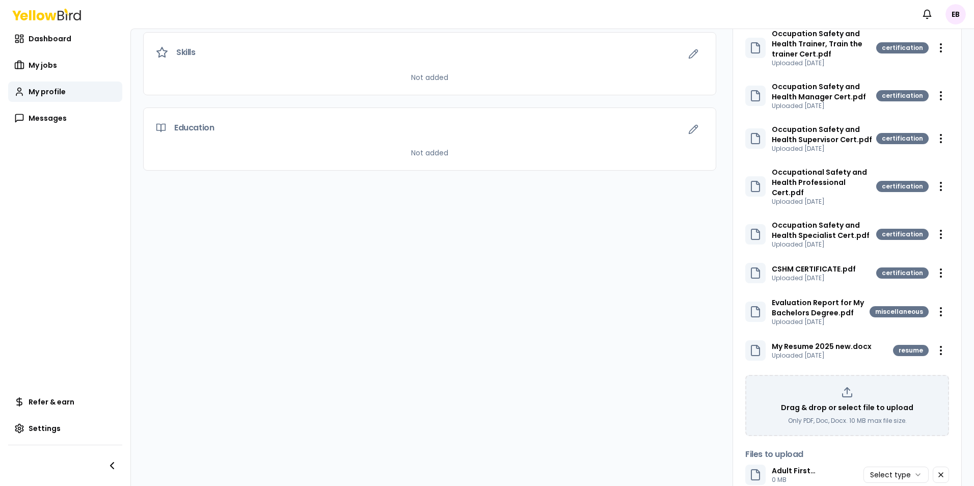
scroll to position [384, 0]
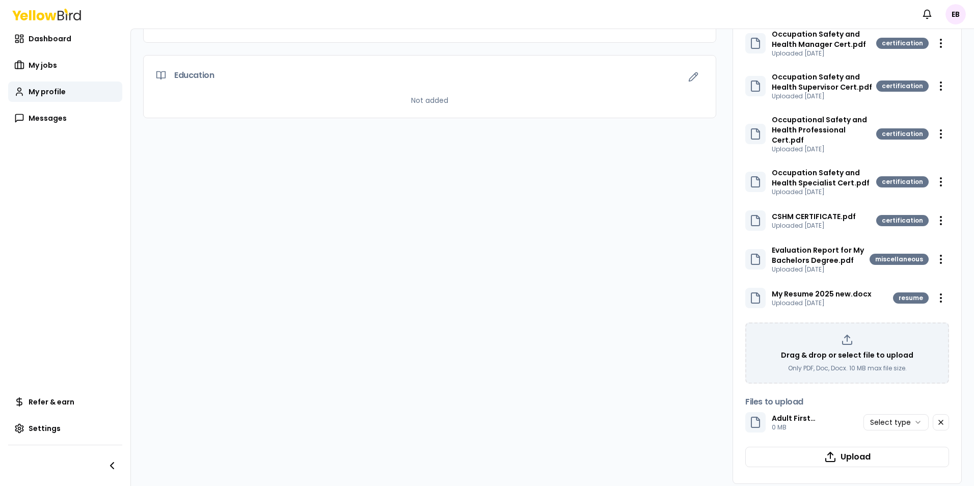
click at [910, 413] on html "Notifications EB Dashboard My jobs My profile Messages Refer & earn Settings EB…" at bounding box center [487, 243] width 974 height 486
click at [827, 451] on icon "button" at bounding box center [830, 457] width 12 height 12
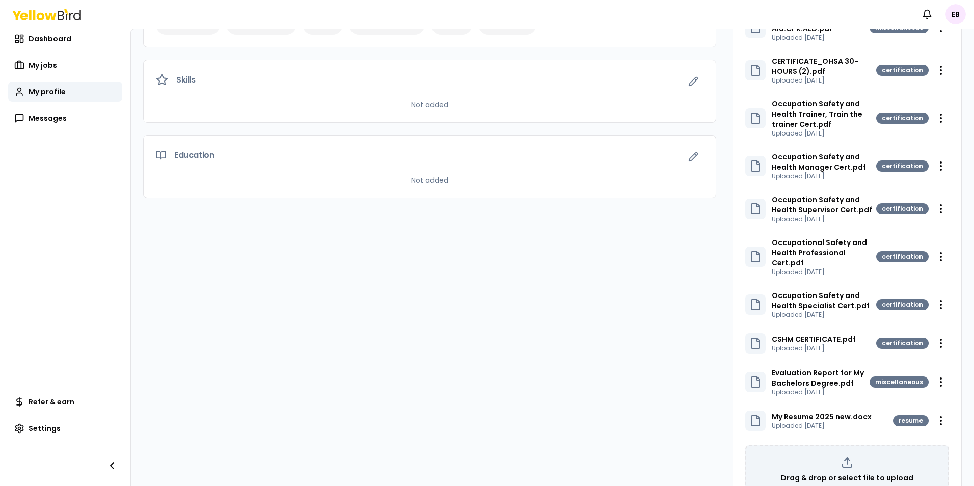
scroll to position [335, 0]
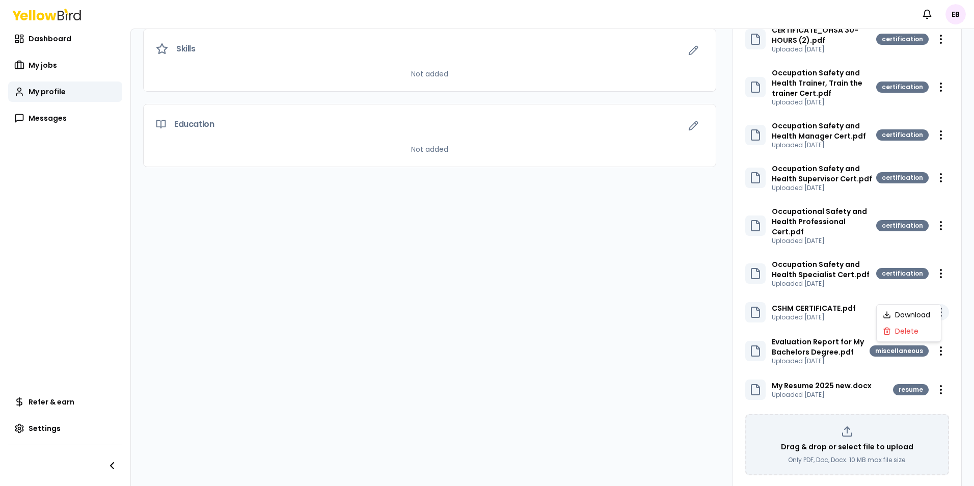
click at [931, 293] on html "Notifications EB Dashboard My jobs My profile Messages Refer & earn Settings EB…" at bounding box center [487, 243] width 974 height 486
click at [568, 284] on html "Notifications EB Dashboard My jobs My profile Messages Refer & earn Settings EB…" at bounding box center [487, 243] width 974 height 486
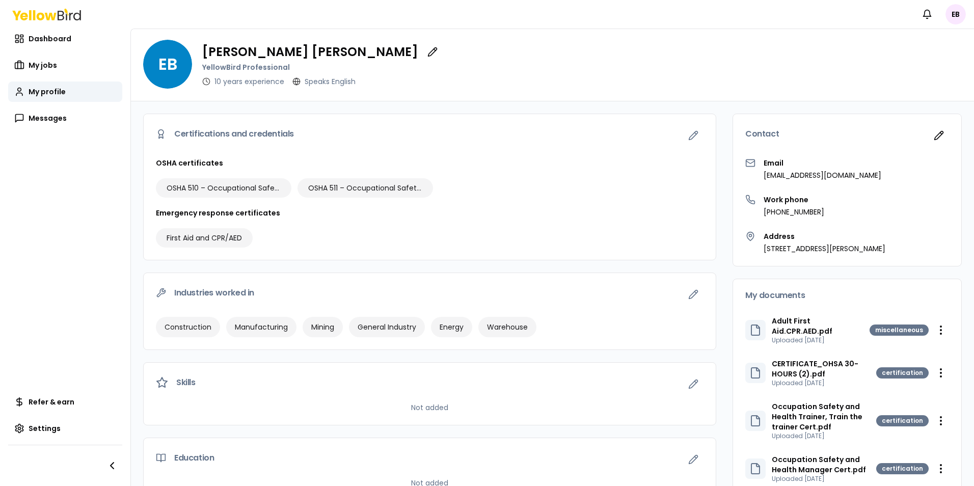
scroll to position [0, 0]
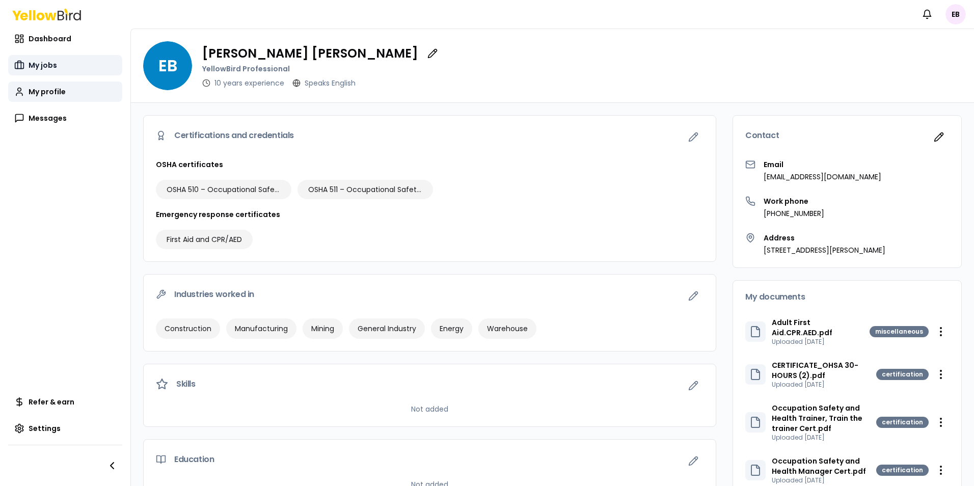
click at [53, 66] on span "My jobs" at bounding box center [43, 65] width 29 height 10
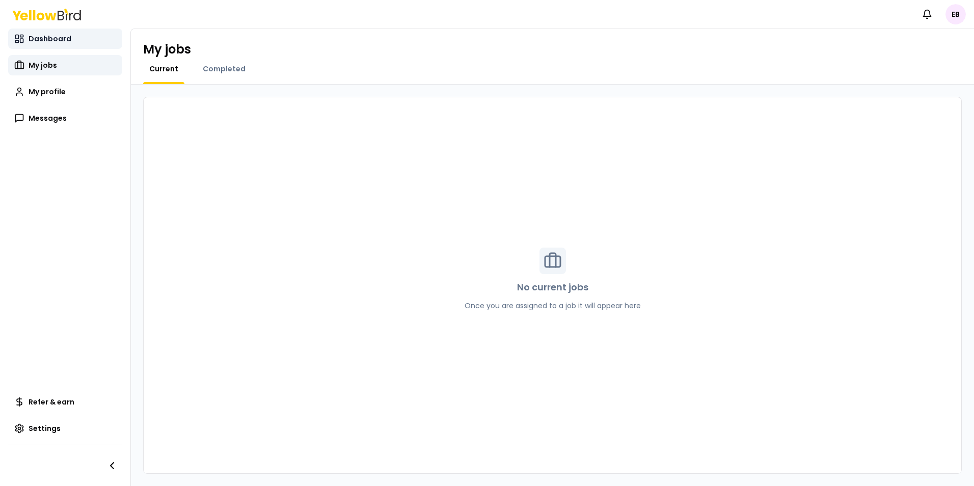
click at [48, 39] on span "Dashboard" at bounding box center [50, 39] width 43 height 10
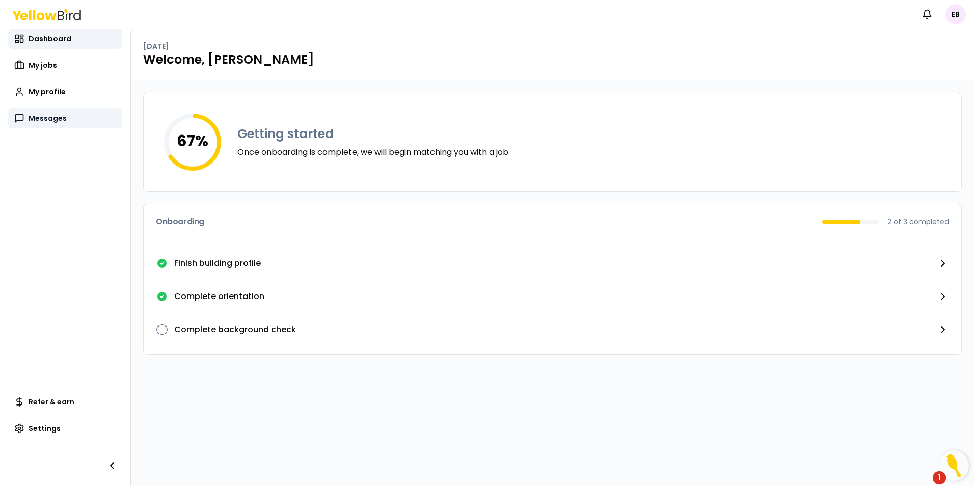
click at [43, 119] on span "Messages" at bounding box center [48, 118] width 38 height 10
